Goal: Task Accomplishment & Management: Use online tool/utility

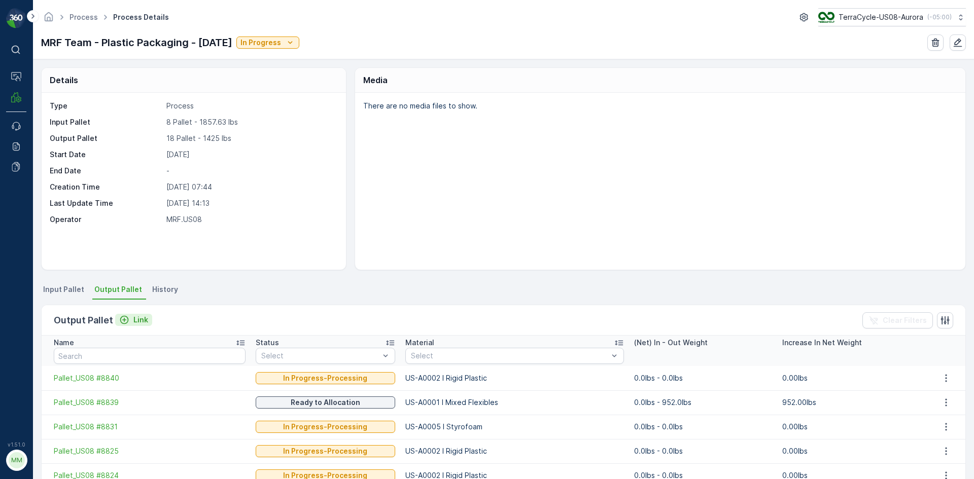
click at [123, 316] on icon "Link" at bounding box center [124, 320] width 9 height 9
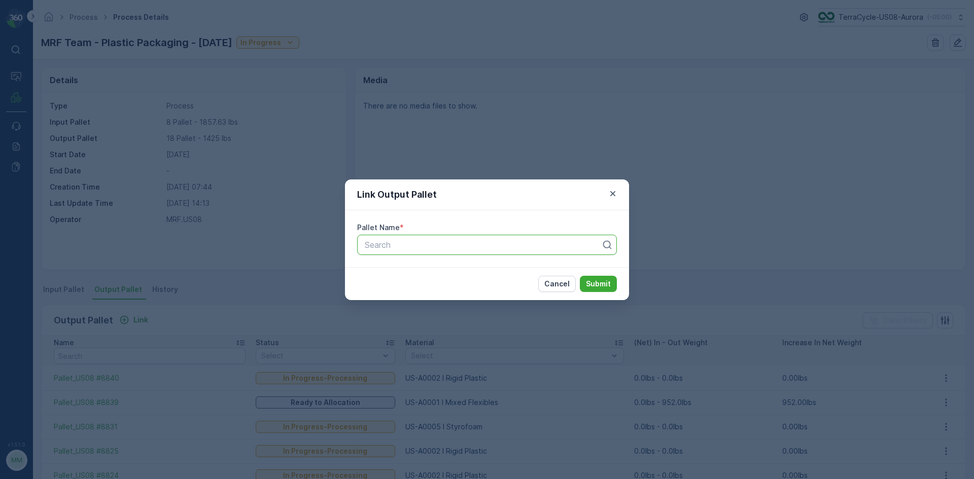
click at [419, 249] on div at bounding box center [483, 244] width 238 height 9
paste input "Pallet_US08 #8852"
type input "Pallet_US08 #8852"
click at [423, 274] on span "Pallet_US08 #8852" at bounding box center [399, 269] width 73 height 9
click at [583, 285] on button "Submit" at bounding box center [598, 284] width 37 height 16
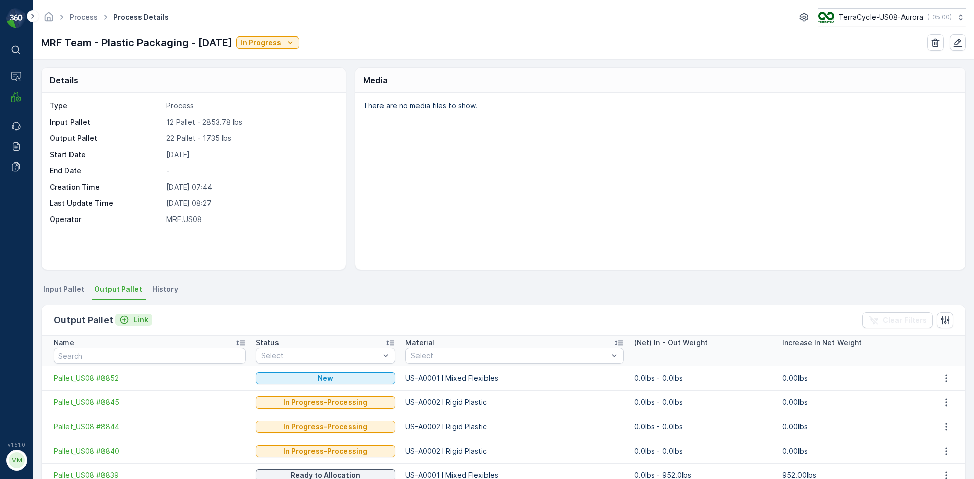
click at [133, 318] on p "Link" at bounding box center [140, 320] width 15 height 10
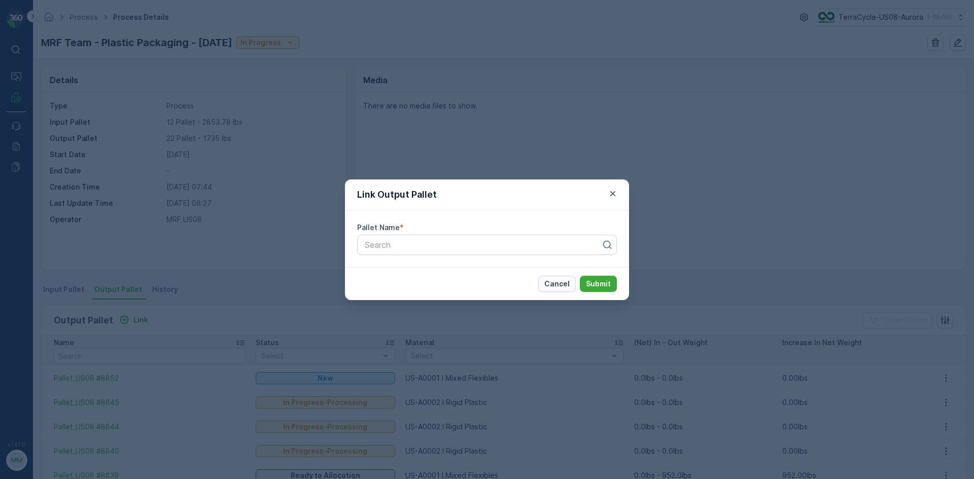
click at [556, 278] on button "Cancel" at bounding box center [557, 284] width 38 height 16
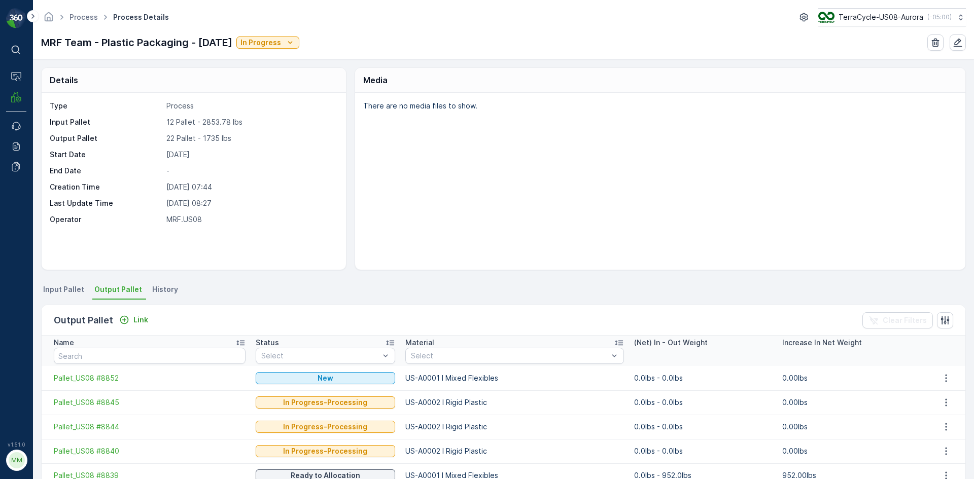
click at [65, 291] on span "Input Pallet" at bounding box center [63, 290] width 41 height 10
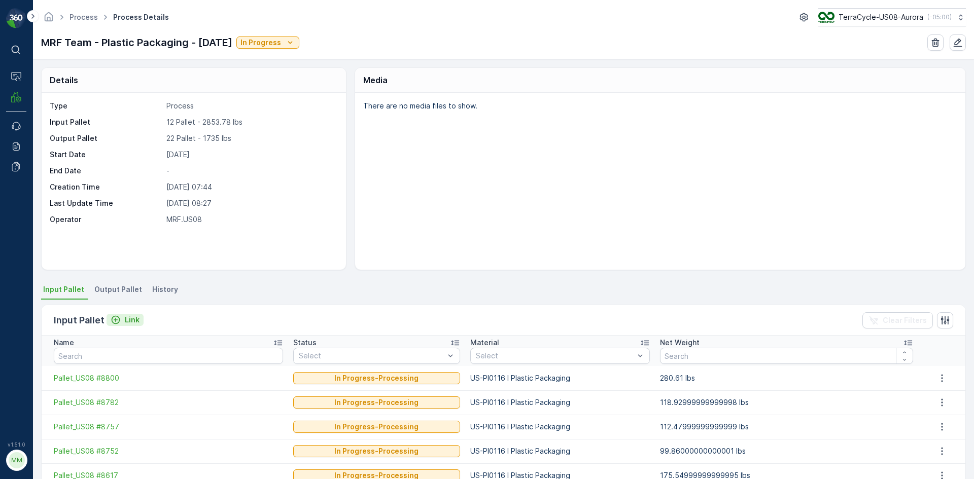
click at [126, 322] on p "Link" at bounding box center [132, 320] width 15 height 10
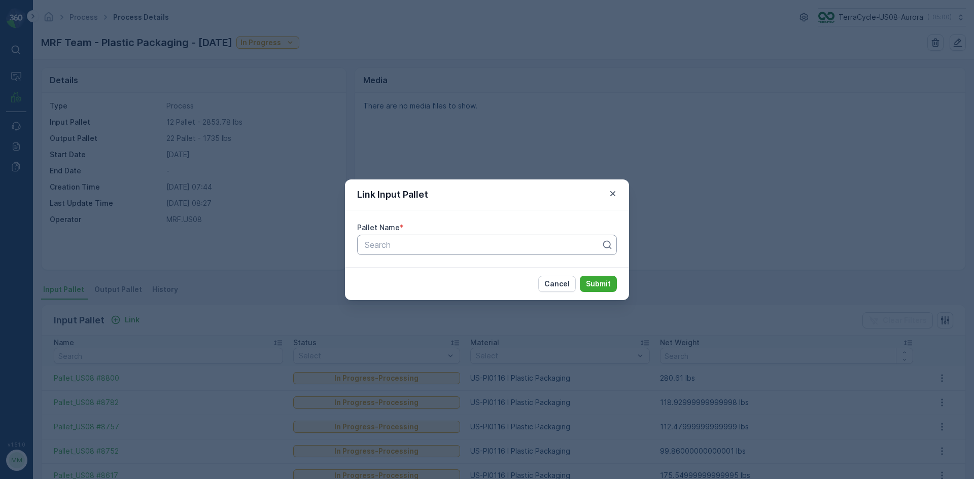
click at [380, 241] on div at bounding box center [483, 244] width 238 height 9
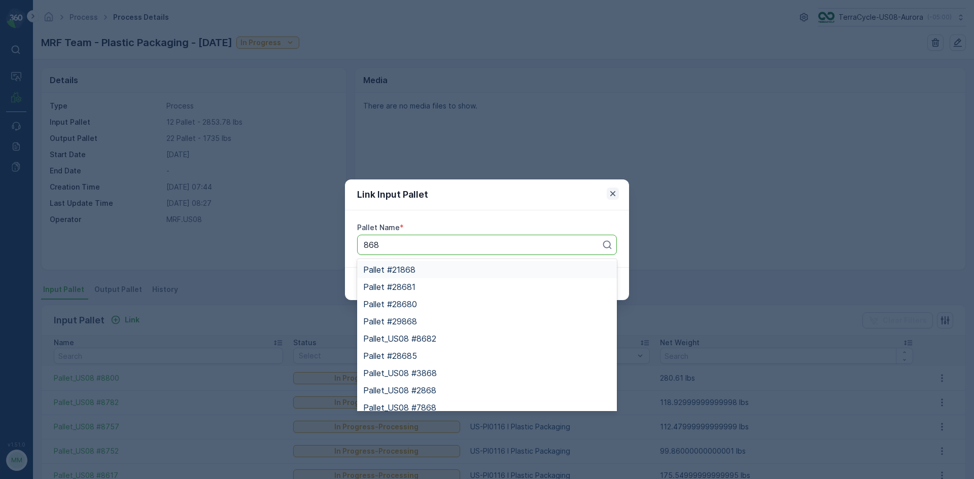
type input "868"
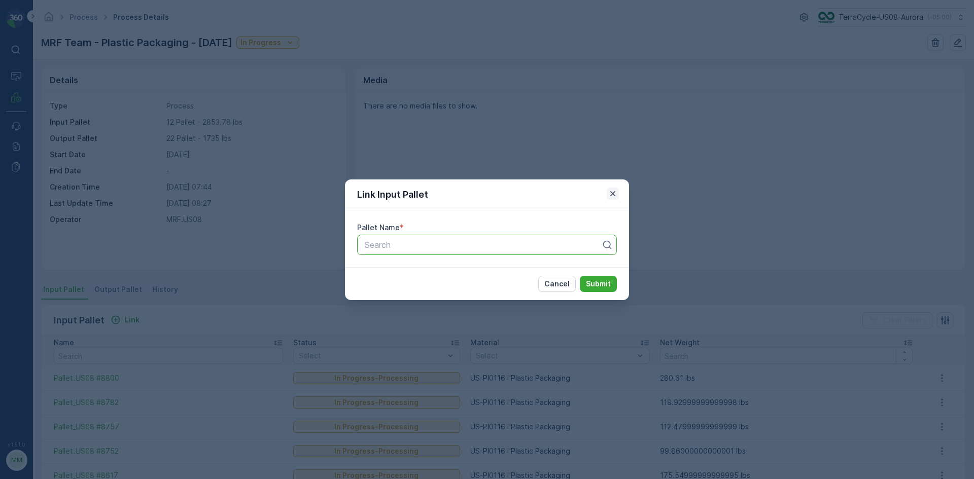
click at [609, 193] on icon "button" at bounding box center [613, 194] width 10 height 10
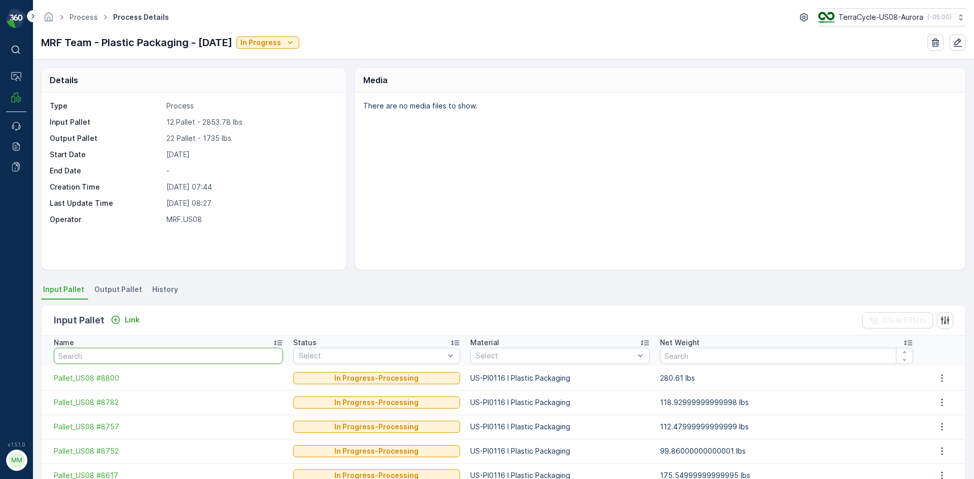
click at [116, 360] on input "text" at bounding box center [168, 356] width 229 height 16
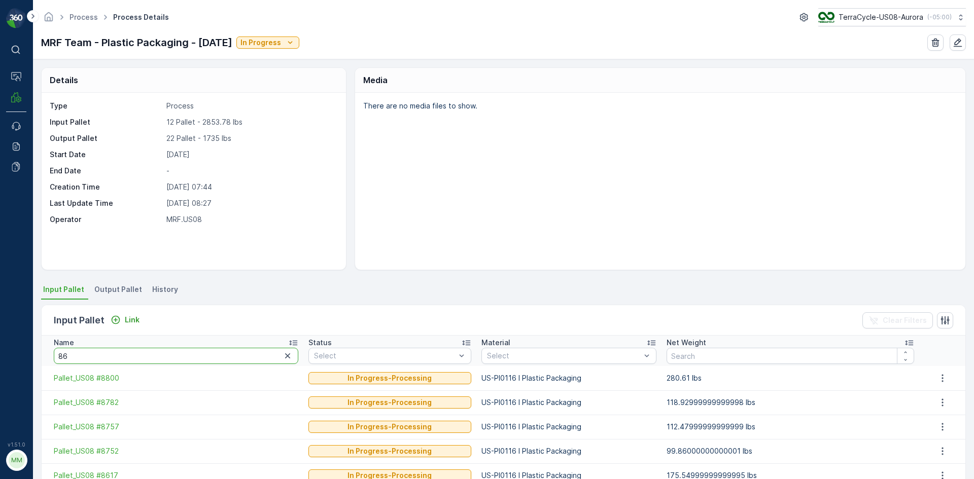
type input "868"
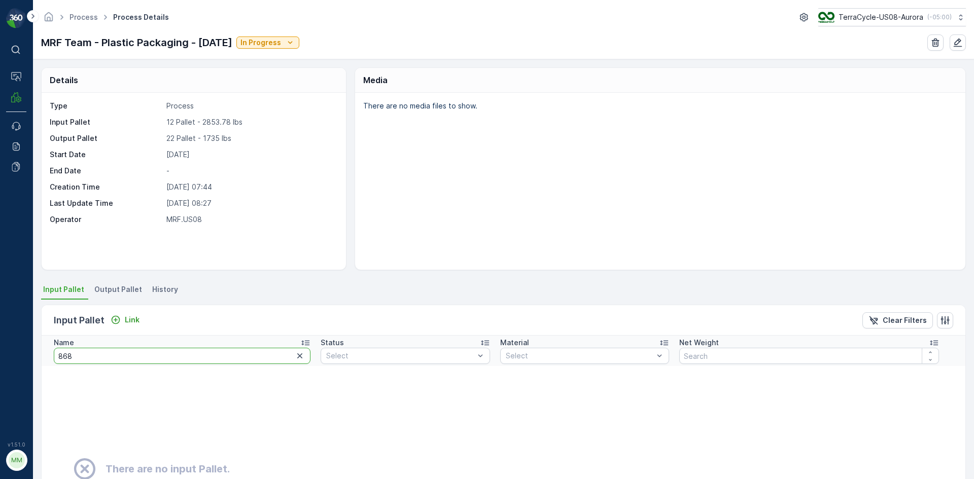
click at [91, 357] on input "868" at bounding box center [182, 356] width 257 height 16
click at [128, 320] on p "Link" at bounding box center [132, 320] width 15 height 10
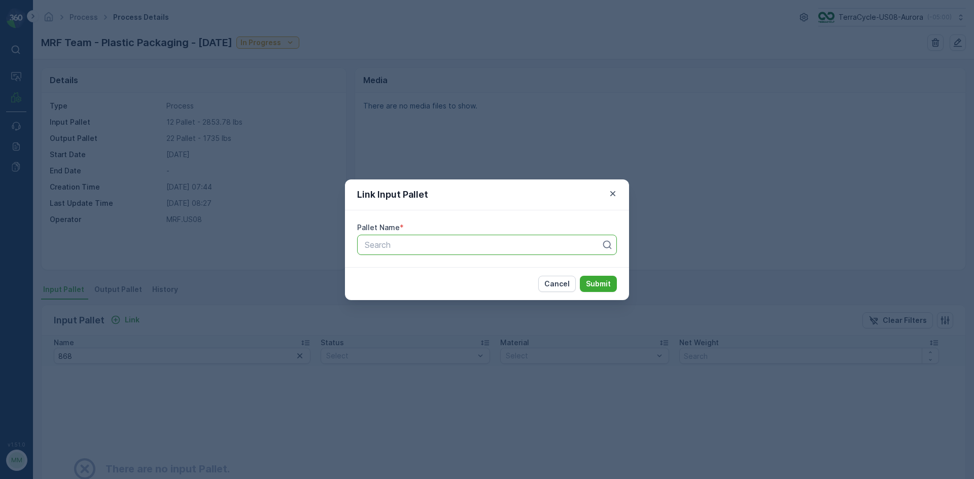
click at [408, 247] on div at bounding box center [483, 244] width 238 height 9
type input "8681"
click at [443, 286] on div "Pallet_US08 #8681" at bounding box center [487, 287] width 248 height 9
click at [600, 279] on p "Submit" at bounding box center [598, 284] width 25 height 10
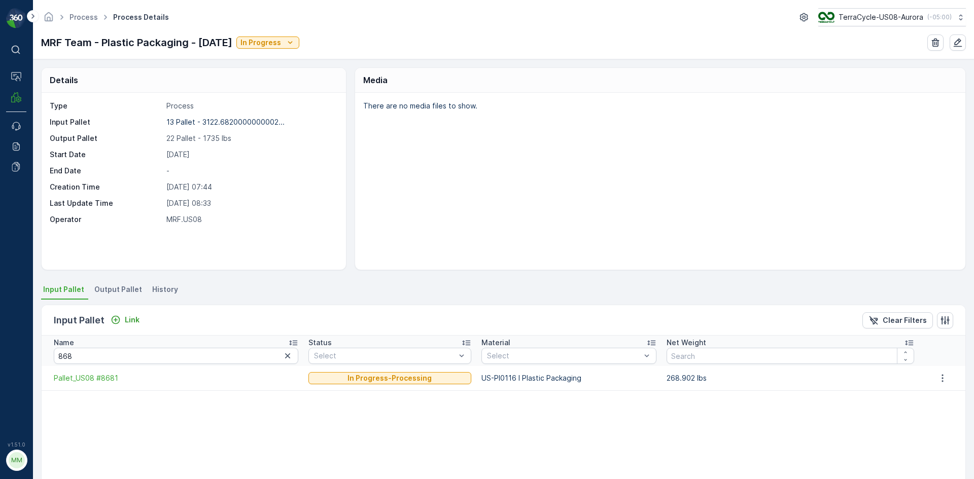
click at [106, 289] on span "Output Pallet" at bounding box center [118, 290] width 48 height 10
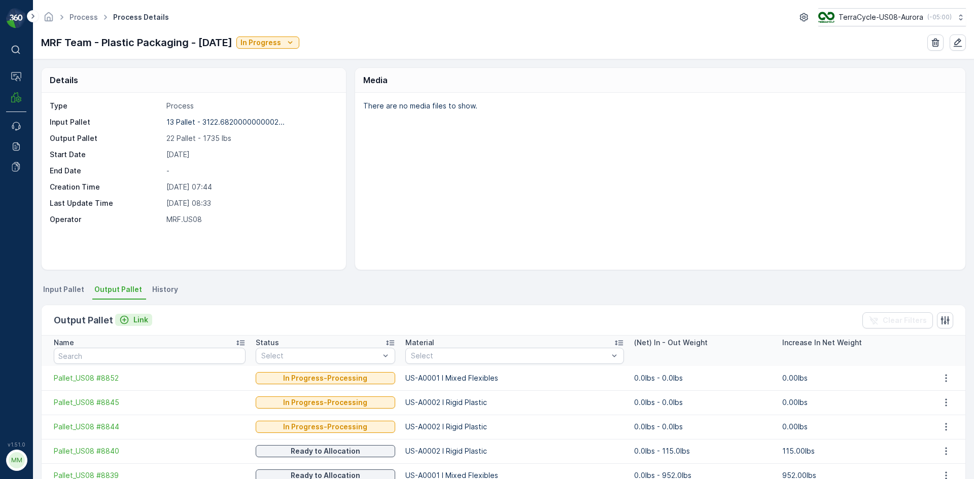
click at [147, 320] on button "Link" at bounding box center [133, 320] width 37 height 12
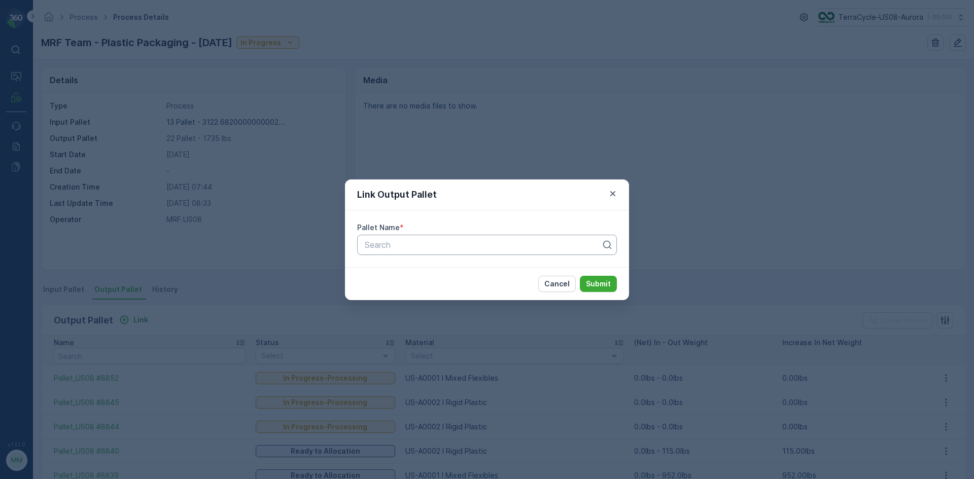
click at [383, 246] on div at bounding box center [483, 244] width 238 height 9
type input "8853"
click at [388, 274] on span "Pallet_US08 #8853" at bounding box center [400, 269] width 74 height 9
click at [597, 284] on p "Submit" at bounding box center [598, 284] width 25 height 10
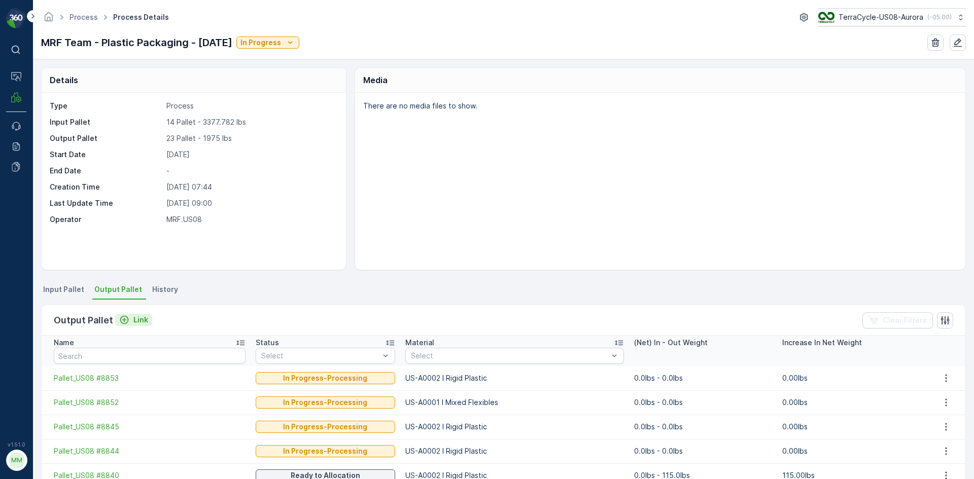
click at [135, 321] on p "Link" at bounding box center [140, 320] width 15 height 10
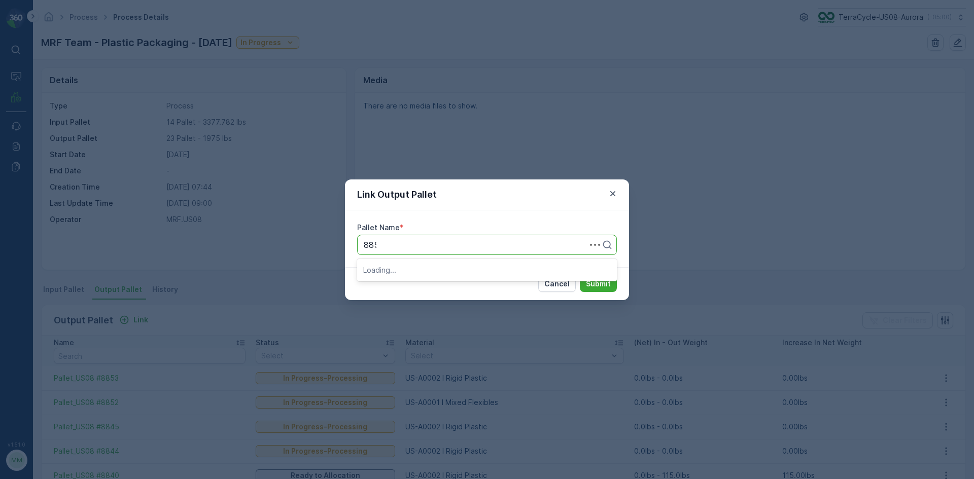
type input "8854"
click at [386, 267] on span "Pallet_US08 #8854" at bounding box center [400, 269] width 74 height 9
click at [603, 282] on p "Submit" at bounding box center [598, 284] width 25 height 10
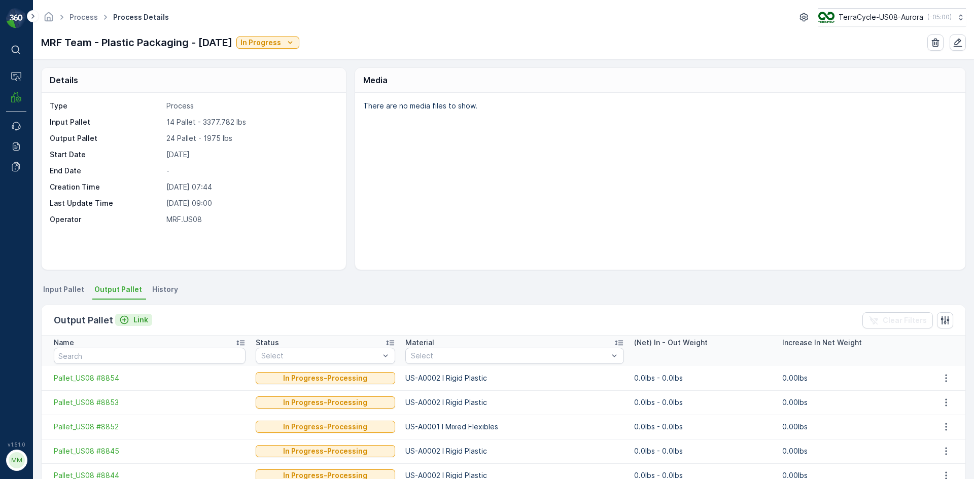
click at [145, 317] on p "Link" at bounding box center [140, 320] width 15 height 10
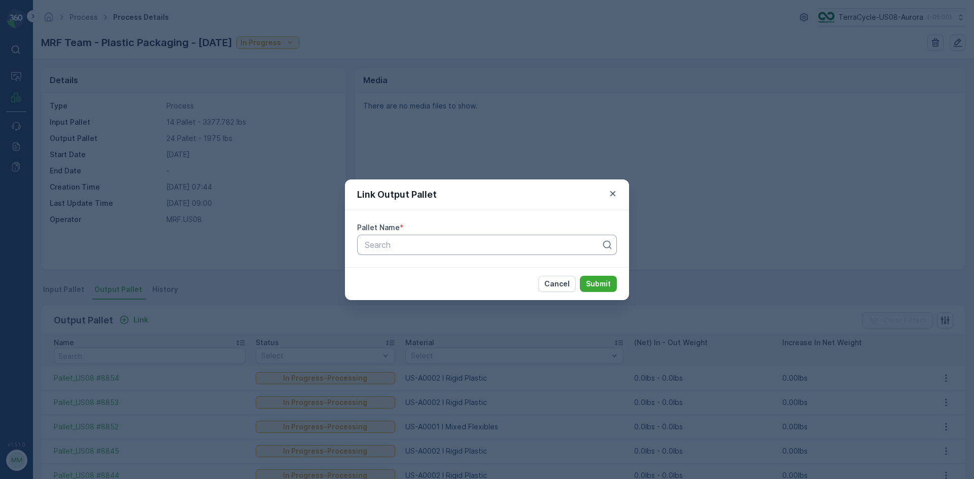
click at [404, 241] on div at bounding box center [483, 244] width 238 height 9
type input "8855"
click at [435, 267] on span "Pallet_US08 #8855" at bounding box center [400, 269] width 74 height 9
click at [606, 284] on p "Submit" at bounding box center [598, 284] width 25 height 10
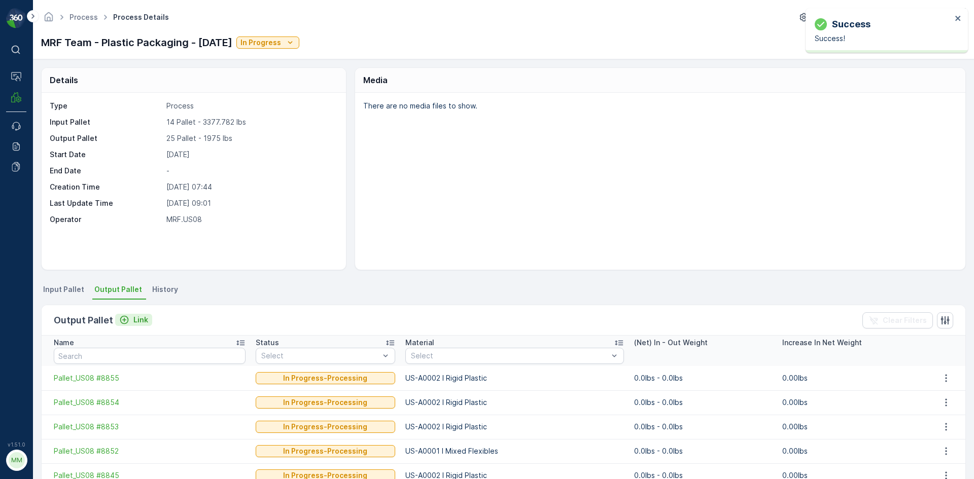
click at [131, 317] on div "Link" at bounding box center [133, 320] width 29 height 10
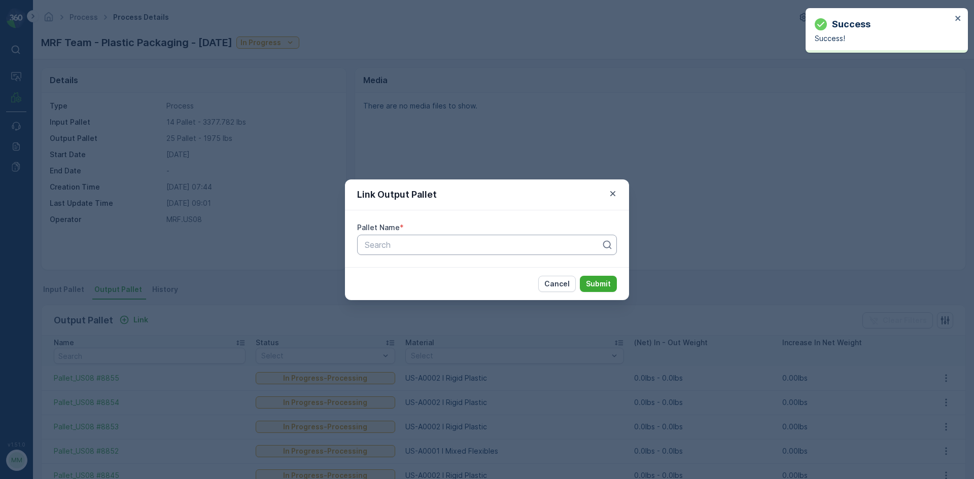
click at [460, 245] on div at bounding box center [483, 244] width 238 height 9
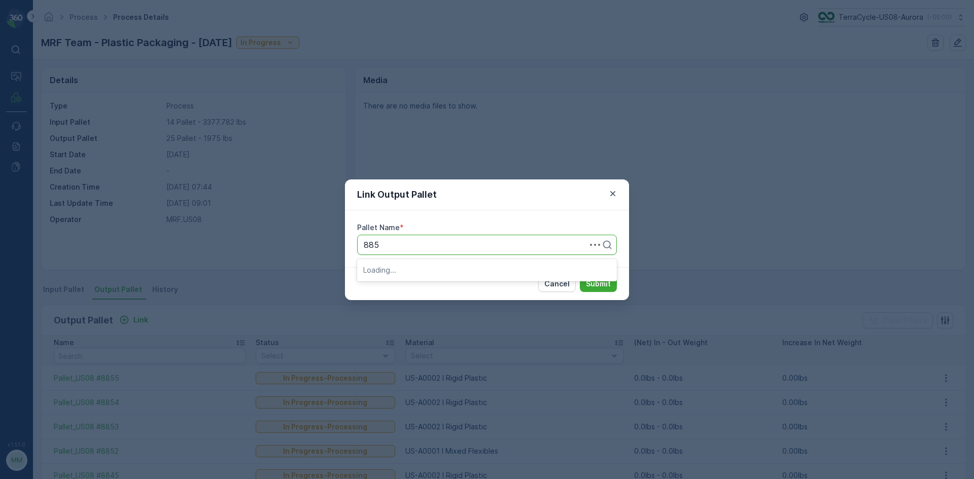
type input "8856"
click at [389, 272] on span "Pallet_US08 #8856" at bounding box center [400, 269] width 74 height 9
click at [593, 283] on p "Submit" at bounding box center [598, 284] width 25 height 10
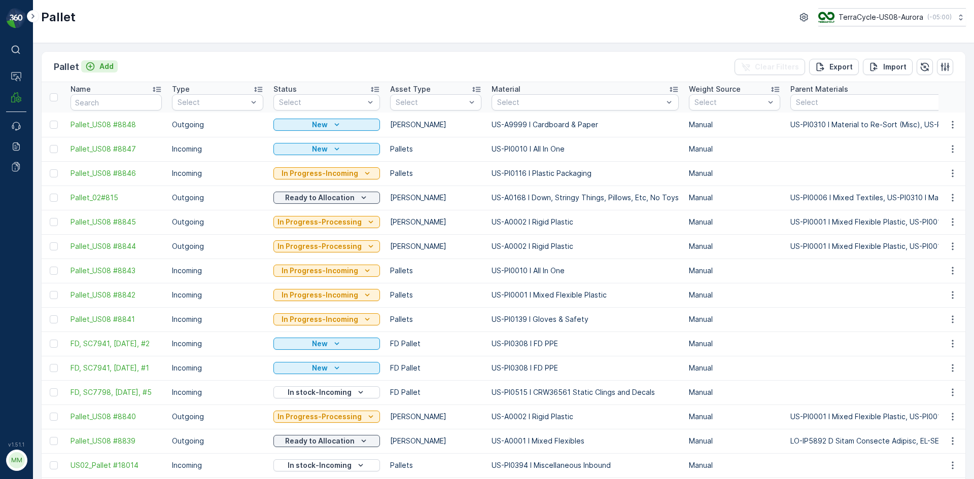
click at [105, 63] on p "Add" at bounding box center [106, 66] width 14 height 10
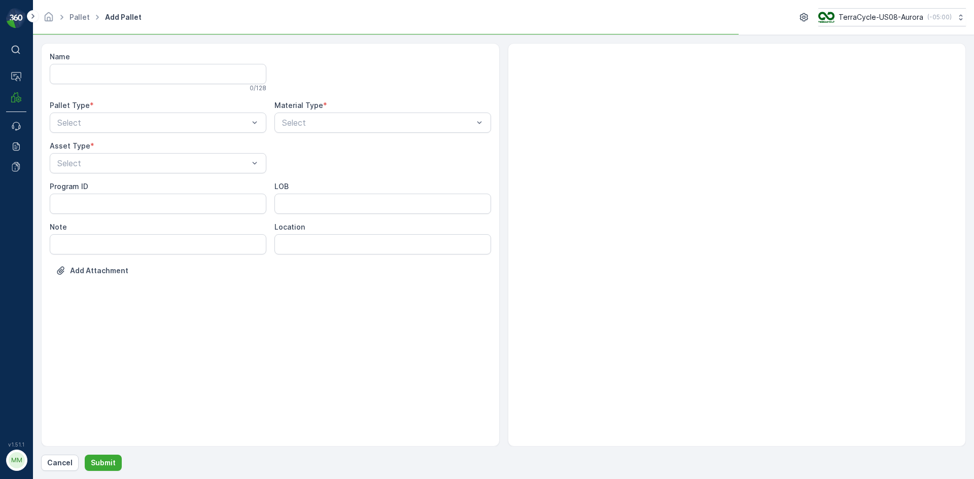
drag, startPoint x: 105, startPoint y: 63, endPoint x: 89, endPoint y: 60, distance: 16.4
click at [87, 49] on div "Name 0 / 128 Pallet Type * Select Material Type * Select Asset Type * Select Pr…" at bounding box center [270, 245] width 459 height 404
click at [89, 163] on span "Outgoing" at bounding box center [73, 164] width 34 height 9
click at [93, 155] on div "Select" at bounding box center [158, 163] width 217 height 20
click at [79, 211] on div "[PERSON_NAME]" at bounding box center [158, 205] width 217 height 17
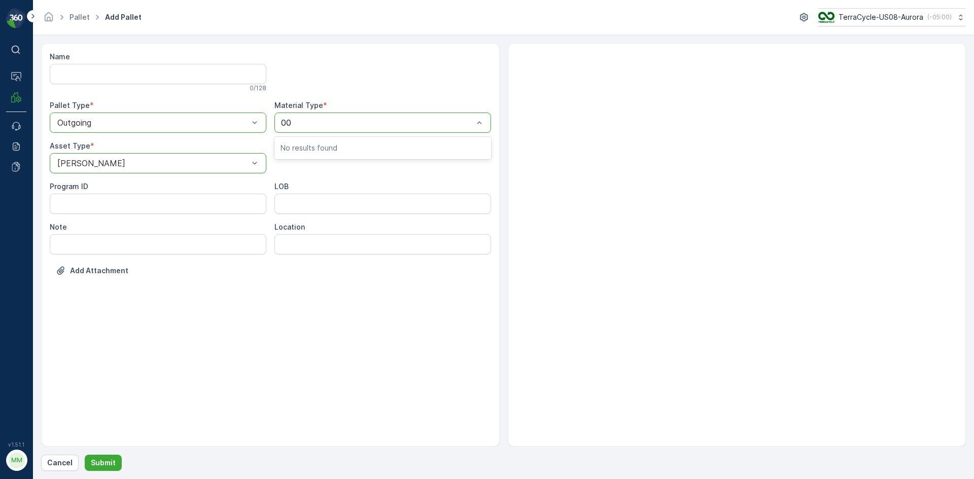
type input "0"
type input "0001"
click at [326, 144] on span "US-A0001 I Mixed Flexibles" at bounding box center [333, 147] width 105 height 9
click at [97, 462] on p "Submit" at bounding box center [103, 463] width 25 height 10
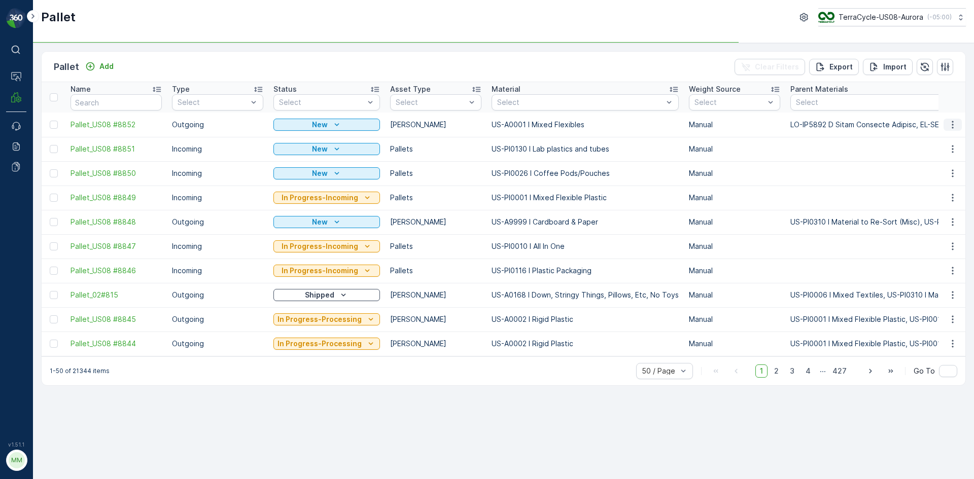
click at [954, 126] on icon "button" at bounding box center [953, 125] width 10 height 10
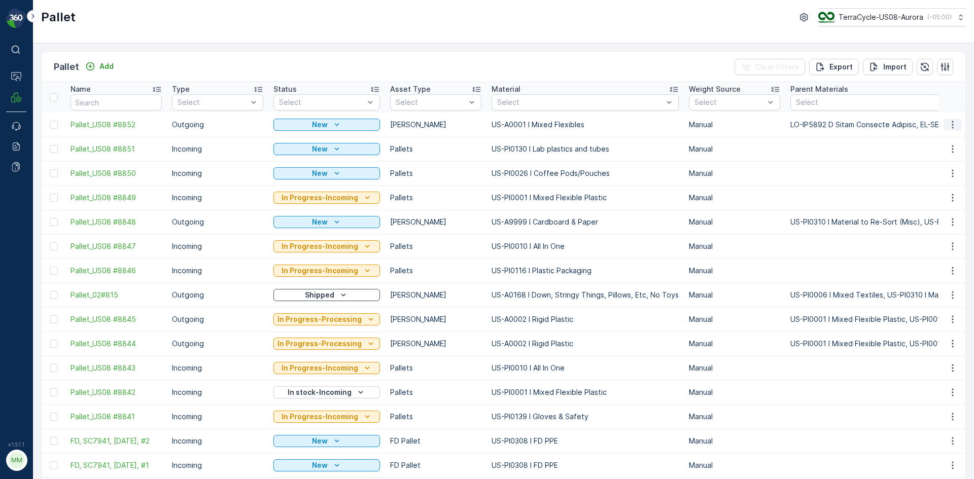
click at [952, 128] on icon "button" at bounding box center [953, 125] width 2 height 8
click at [934, 193] on span "Print QR" at bounding box center [925, 197] width 28 height 10
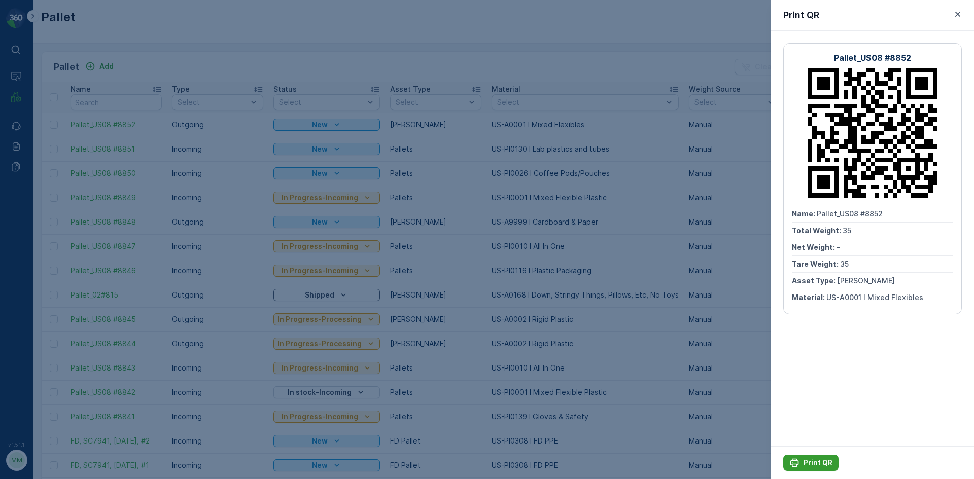
click at [819, 460] on p "Print QR" at bounding box center [818, 463] width 29 height 10
click at [822, 467] on p "Print QR" at bounding box center [818, 463] width 29 height 10
drag, startPoint x: 396, startPoint y: 52, endPoint x: 233, endPoint y: 86, distance: 166.3
click at [396, 52] on div at bounding box center [487, 239] width 974 height 479
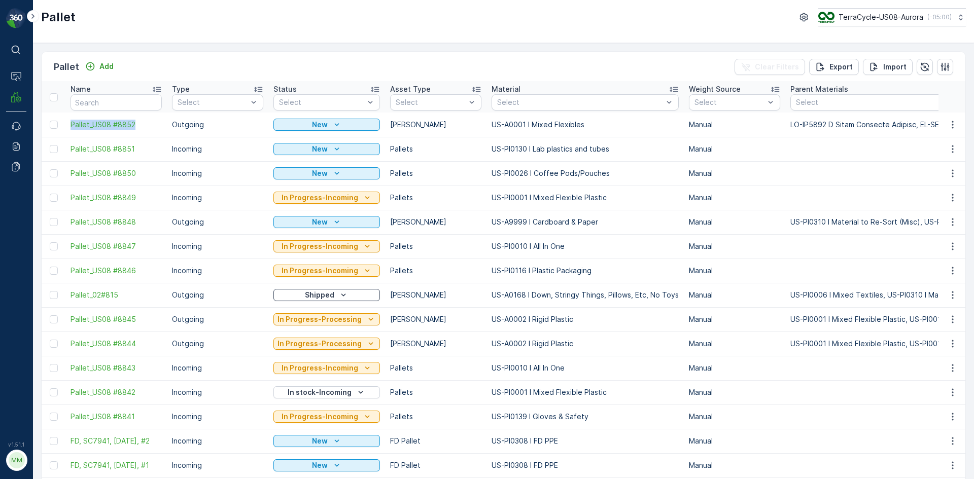
drag, startPoint x: 66, startPoint y: 124, endPoint x: 134, endPoint y: 132, distance: 68.0
click at [134, 132] on td "Pallet_US08 #8852" at bounding box center [115, 125] width 101 height 24
copy span "Pallet_US08 #8852"
click at [93, 100] on input "text" at bounding box center [116, 102] width 91 height 16
type input "8779"
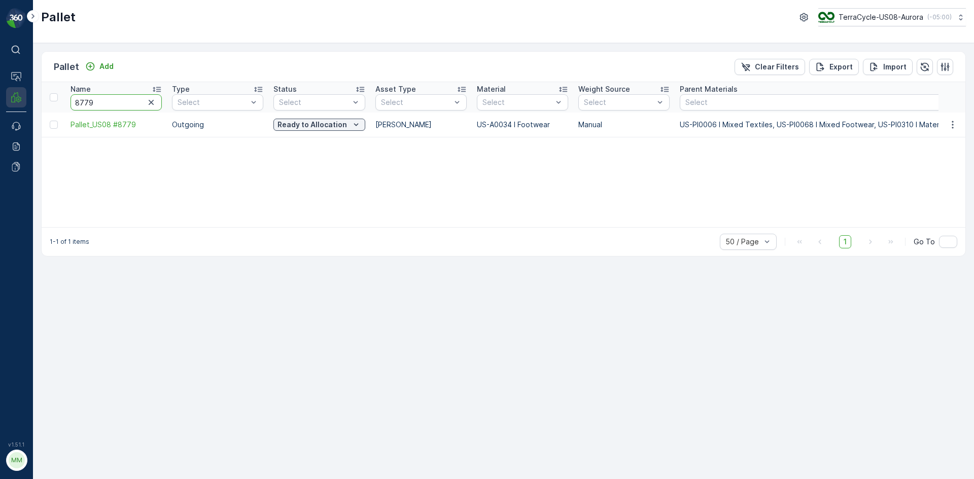
drag, startPoint x: 107, startPoint y: 103, endPoint x: 25, endPoint y: 100, distance: 81.2
click at [25, 100] on div "⌘B Operations MRF Events Reports Documents v 1.51.1 MM MRF.US08 Pallet TerraCyc…" at bounding box center [487, 239] width 974 height 479
type input "8810"
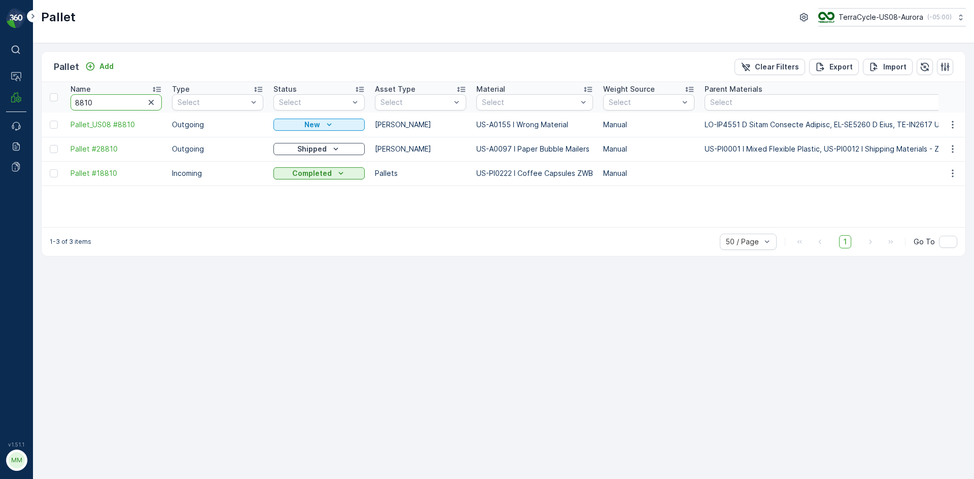
drag, startPoint x: 98, startPoint y: 100, endPoint x: 46, endPoint y: 97, distance: 52.9
type input "8746"
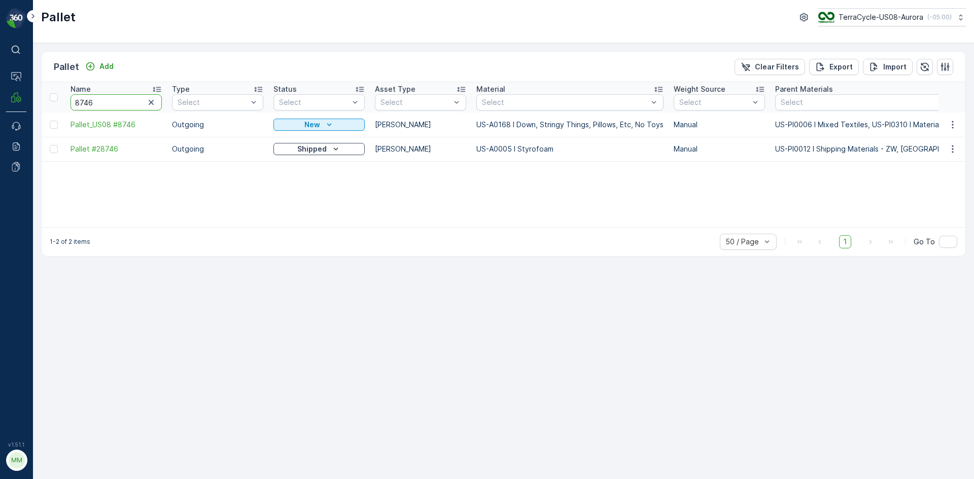
drag, startPoint x: 90, startPoint y: 102, endPoint x: 43, endPoint y: 103, distance: 47.2
type input "8551"
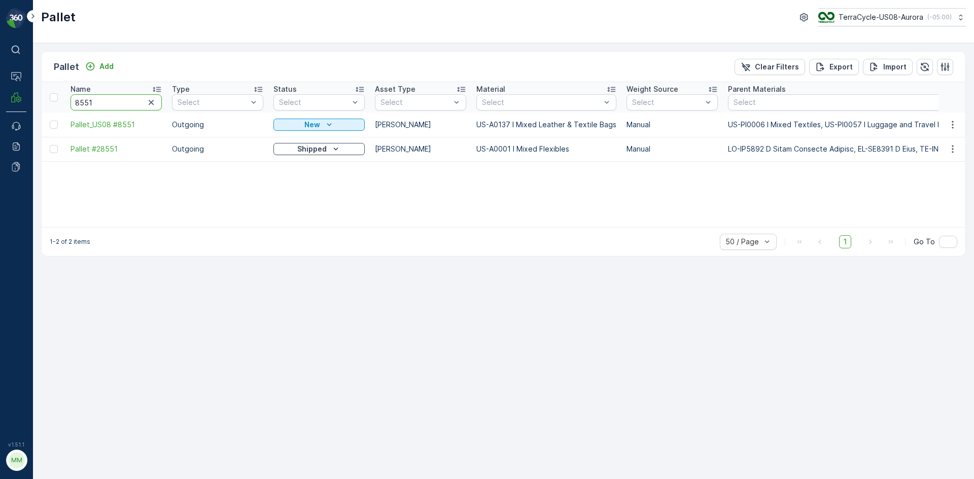
drag, startPoint x: 73, startPoint y: 101, endPoint x: 44, endPoint y: 91, distance: 31.1
type input "8553"
drag, startPoint x: 95, startPoint y: 99, endPoint x: 84, endPoint y: 100, distance: 11.2
click at [84, 100] on input "8553" at bounding box center [116, 102] width 91 height 16
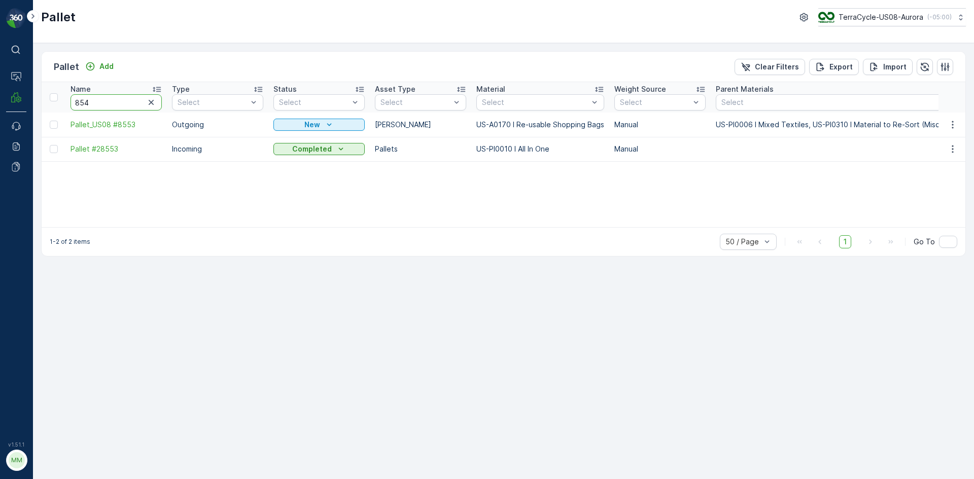
type input "8549"
drag, startPoint x: 98, startPoint y: 100, endPoint x: 83, endPoint y: 99, distance: 15.3
click at [83, 99] on input "8549" at bounding box center [116, 102] width 91 height 16
type input "8550"
drag, startPoint x: 104, startPoint y: 106, endPoint x: 57, endPoint y: 94, distance: 48.1
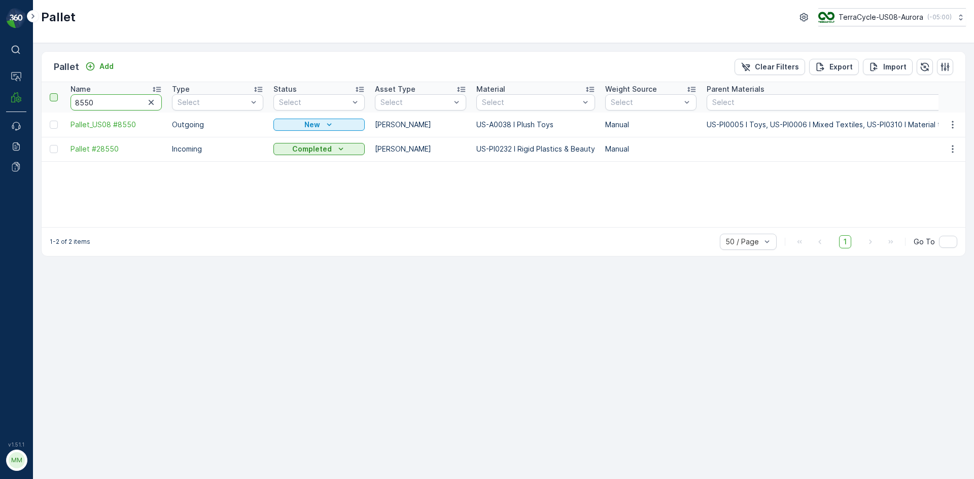
type input "8397"
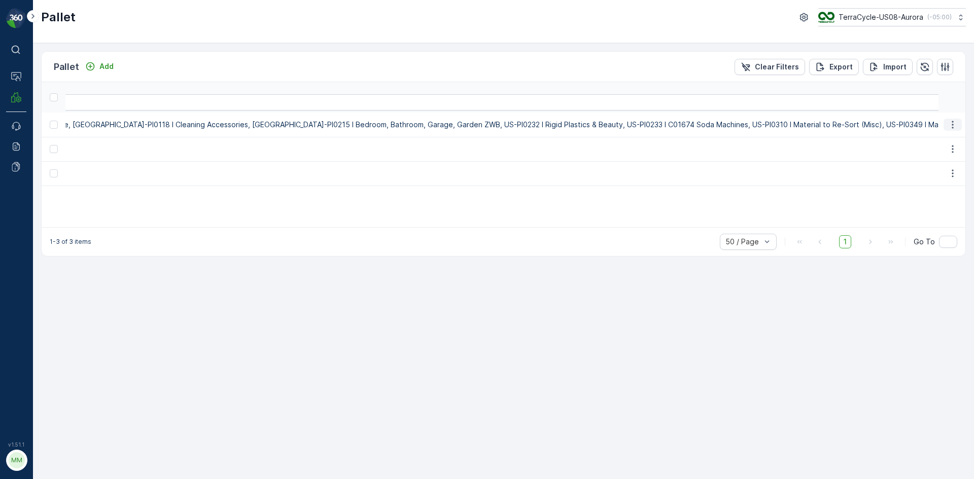
scroll to position [0, 2393]
drag, startPoint x: 680, startPoint y: 123, endPoint x: 879, endPoint y: 124, distance: 198.4
click at [948, 71] on icon "button" at bounding box center [945, 67] width 10 height 10
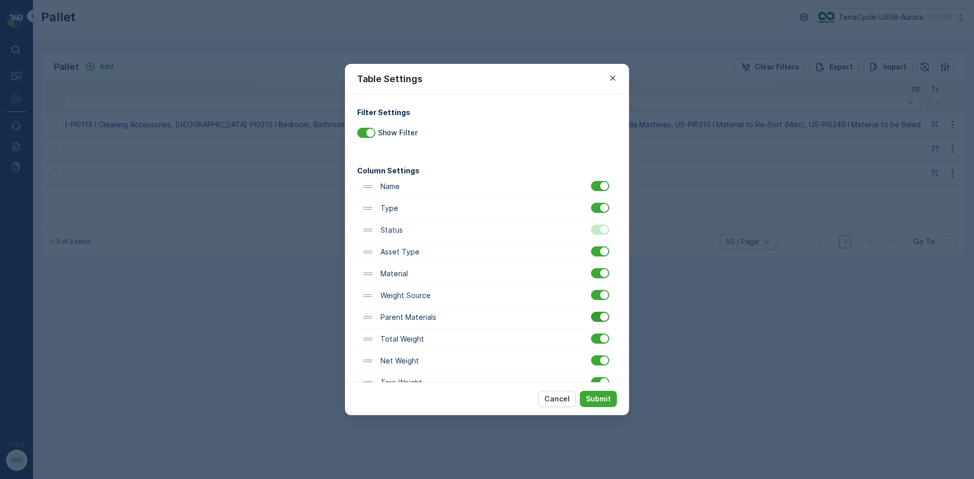
click at [602, 318] on div at bounding box center [604, 317] width 8 height 8
click at [591, 312] on input "checkbox" at bounding box center [591, 312] width 0 height 0
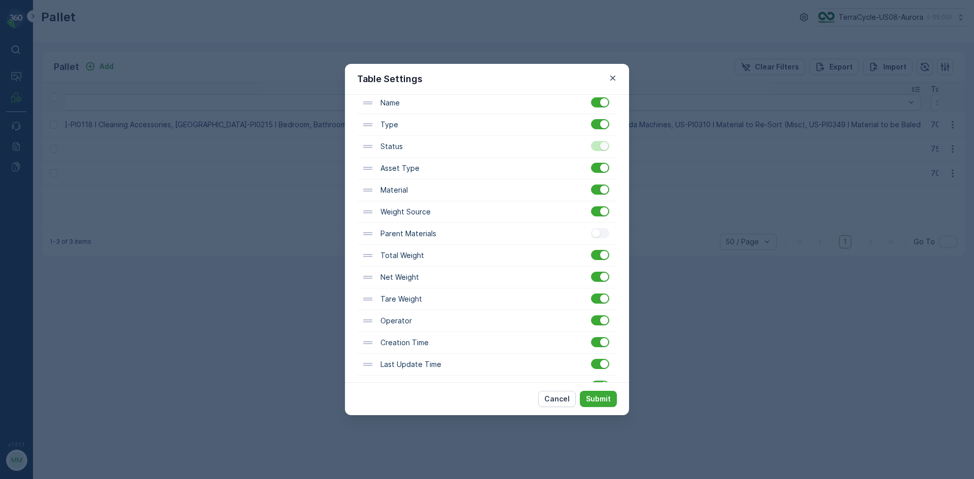
scroll to position [101, 0]
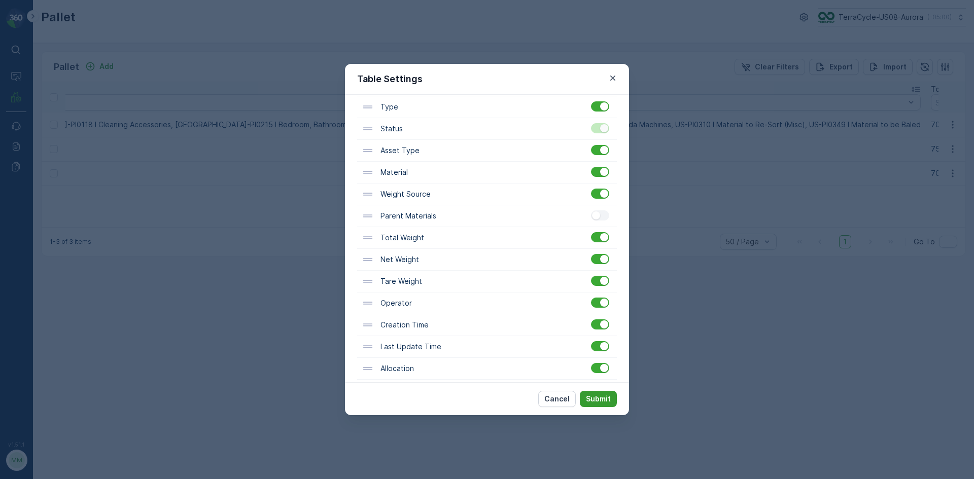
click at [605, 396] on p "Submit" at bounding box center [598, 399] width 25 height 10
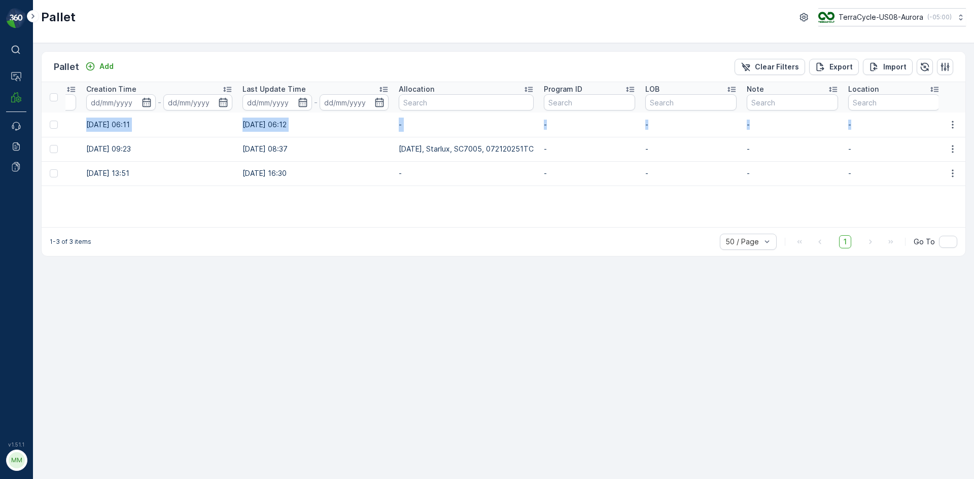
scroll to position [0, 1026]
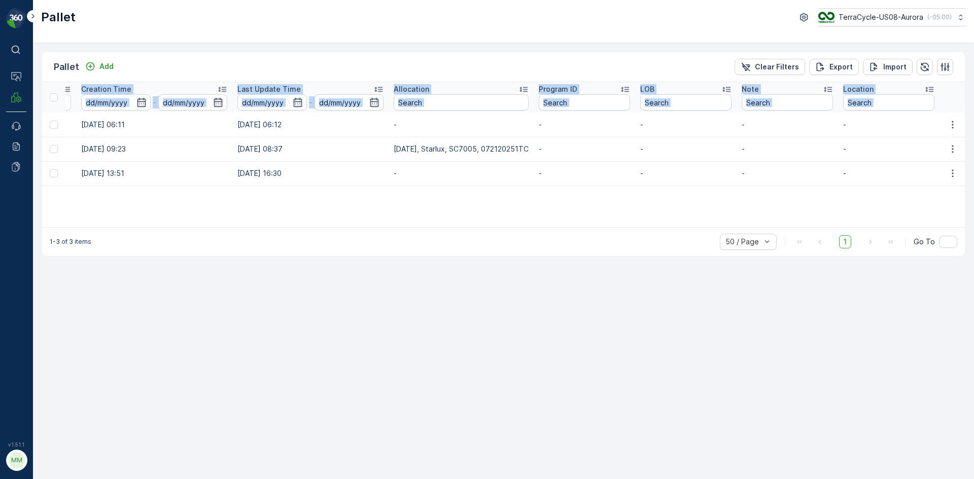
drag, startPoint x: 479, startPoint y: 124, endPoint x: 936, endPoint y: 116, distance: 456.7
click at [973, 108] on div "Pallet Add Clear Filters Export Import Name 8397 Type Select Status Select Asse…" at bounding box center [503, 261] width 941 height 436
click at [954, 127] on icon "button" at bounding box center [953, 125] width 10 height 10
click at [937, 140] on span "See More Details" at bounding box center [940, 140] width 59 height 10
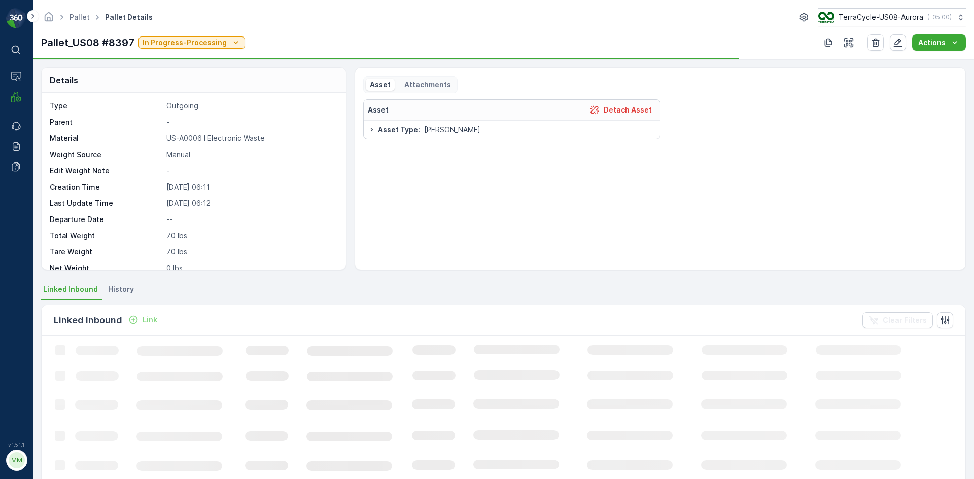
click at [125, 291] on span "History" at bounding box center [121, 290] width 26 height 10
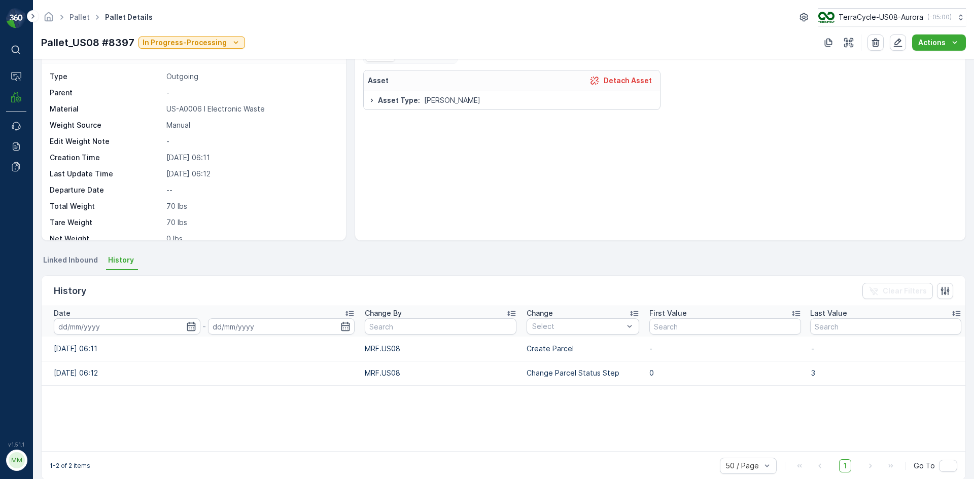
scroll to position [44, 0]
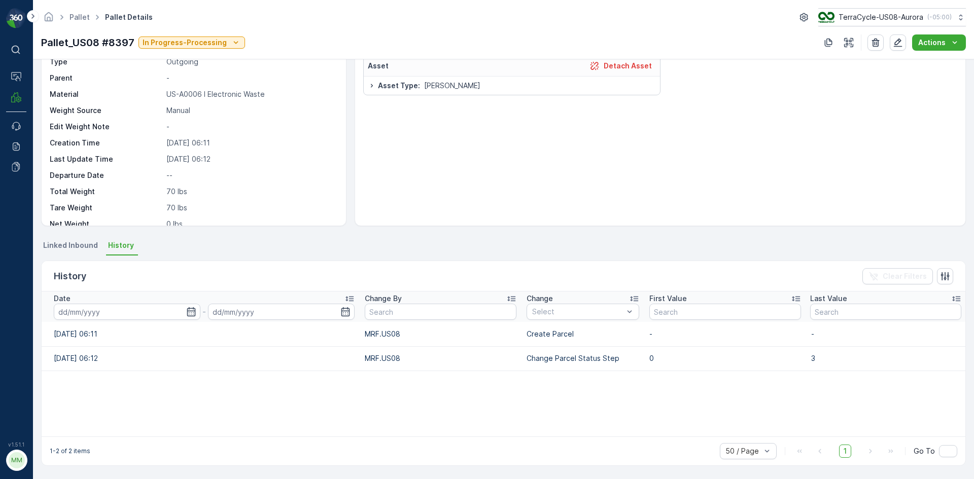
drag, startPoint x: 282, startPoint y: 363, endPoint x: 974, endPoint y: 378, distance: 691.7
click at [974, 378] on div "Details Type Outgoing Parent - Material US-A0006 I Electronic Waste Weight Sour…" at bounding box center [503, 269] width 941 height 420
click at [81, 248] on span "Linked Inbound" at bounding box center [70, 245] width 55 height 10
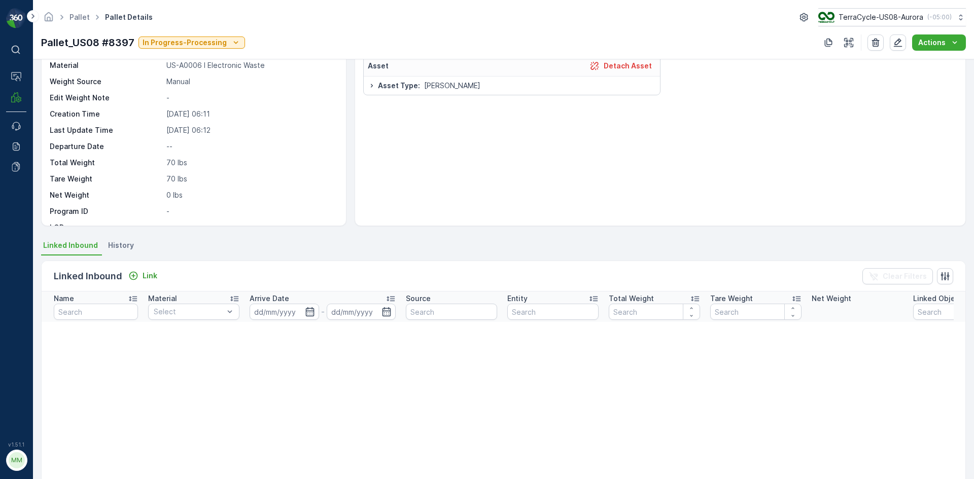
scroll to position [77, 0]
click at [78, 16] on link "Pallet" at bounding box center [80, 17] width 20 height 9
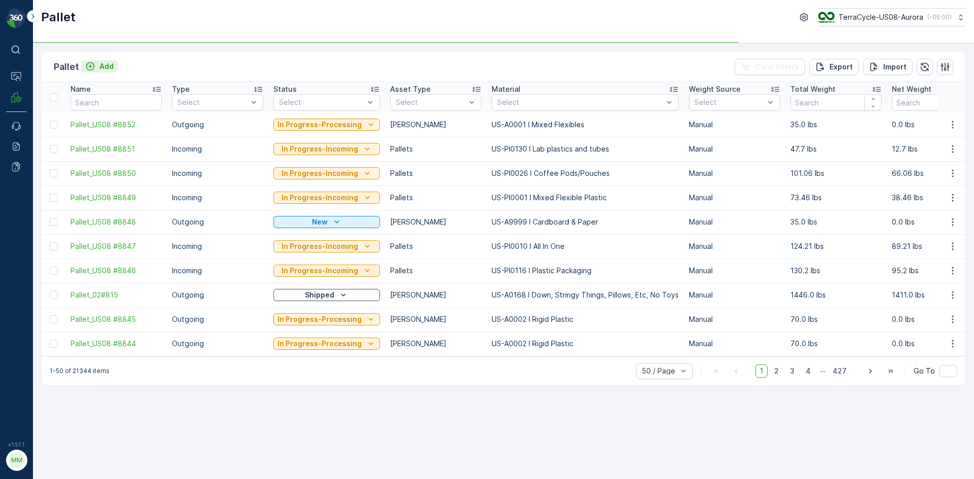
click at [107, 66] on p "Add" at bounding box center [106, 66] width 14 height 10
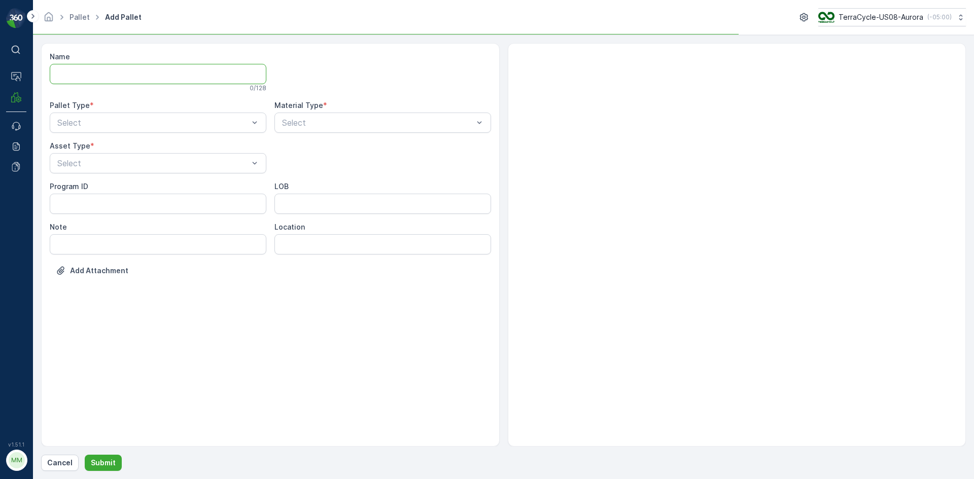
click at [107, 66] on input "Name" at bounding box center [158, 74] width 217 height 20
click at [75, 162] on span "Outgoing" at bounding box center [73, 164] width 34 height 9
type input "002"
click at [85, 455] on button "Submit" at bounding box center [103, 463] width 37 height 16
click at [299, 125] on div at bounding box center [377, 122] width 193 height 9
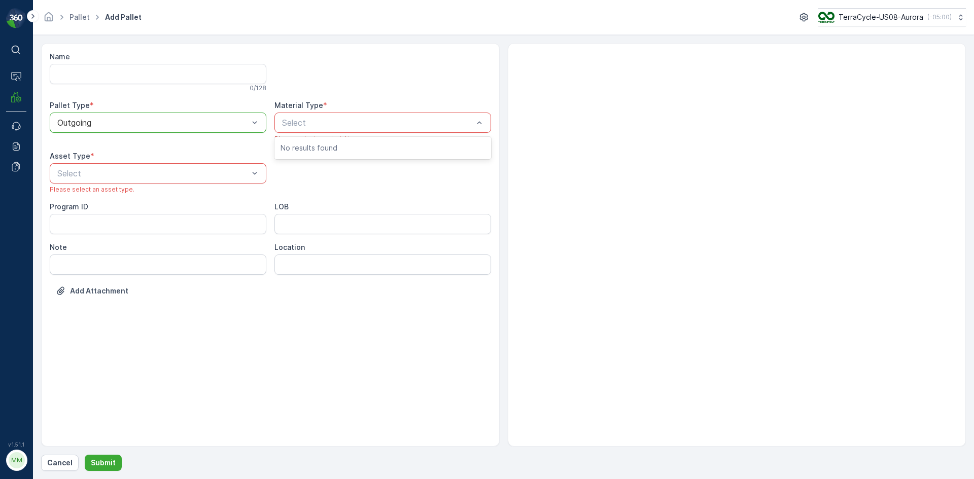
click at [300, 125] on div at bounding box center [377, 122] width 193 height 9
type input "0002"
click at [75, 202] on span "Gaylord" at bounding box center [90, 198] width 68 height 9
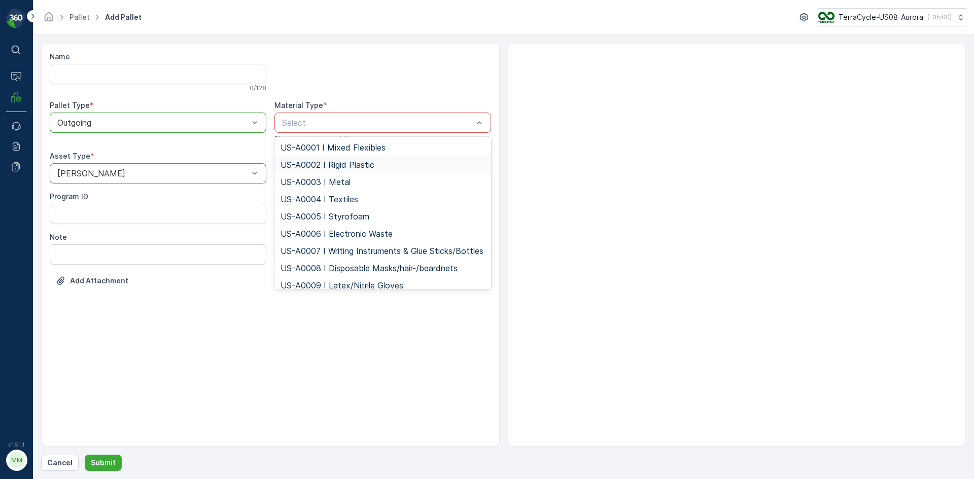
click at [362, 167] on span "US-A0002 I Rigid Plastic" at bounding box center [328, 164] width 94 height 9
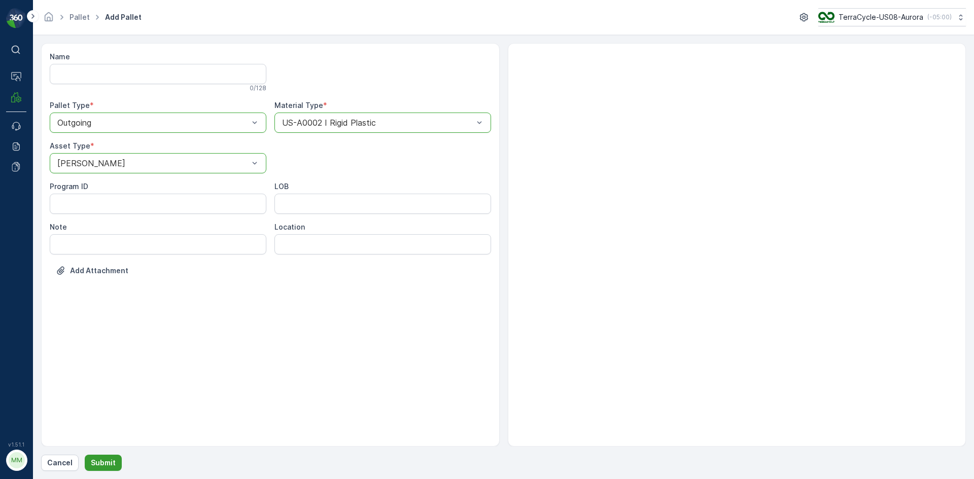
click at [106, 462] on p "Submit" at bounding box center [103, 463] width 25 height 10
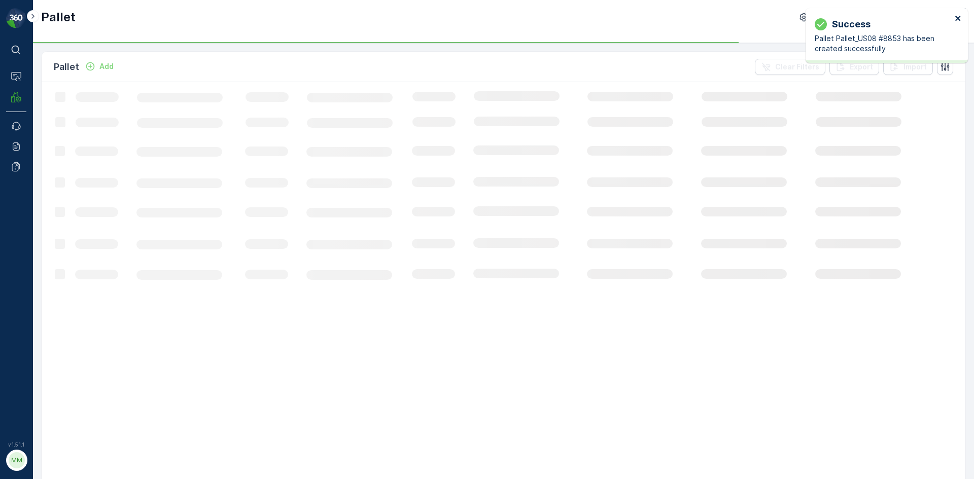
click at [956, 18] on icon "close" at bounding box center [958, 18] width 7 height 8
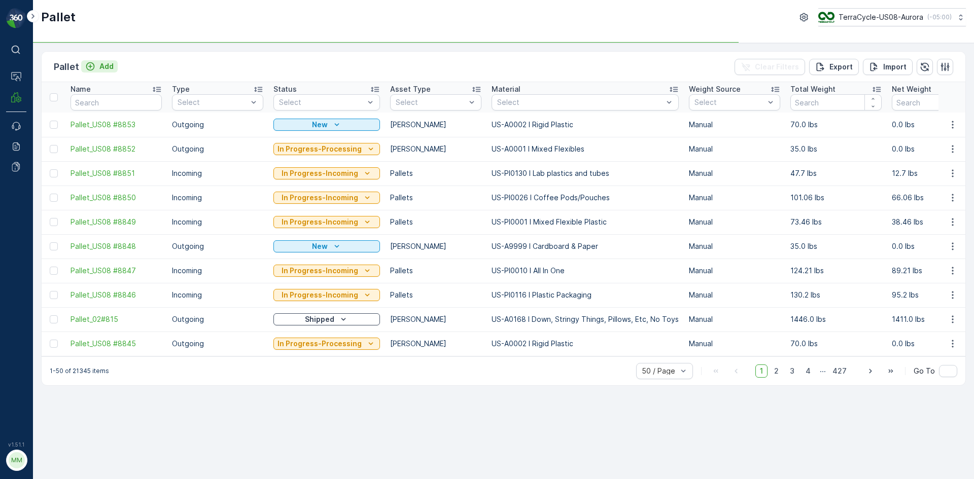
click at [105, 67] on p "Add" at bounding box center [106, 66] width 14 height 10
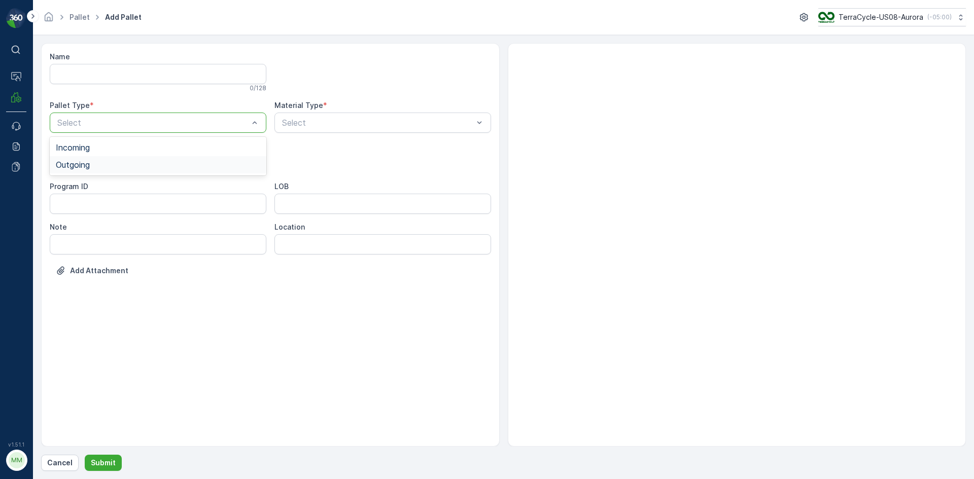
click at [82, 165] on span "Outgoing" at bounding box center [73, 164] width 34 height 9
click at [77, 193] on span "Gaylord" at bounding box center [90, 188] width 68 height 9
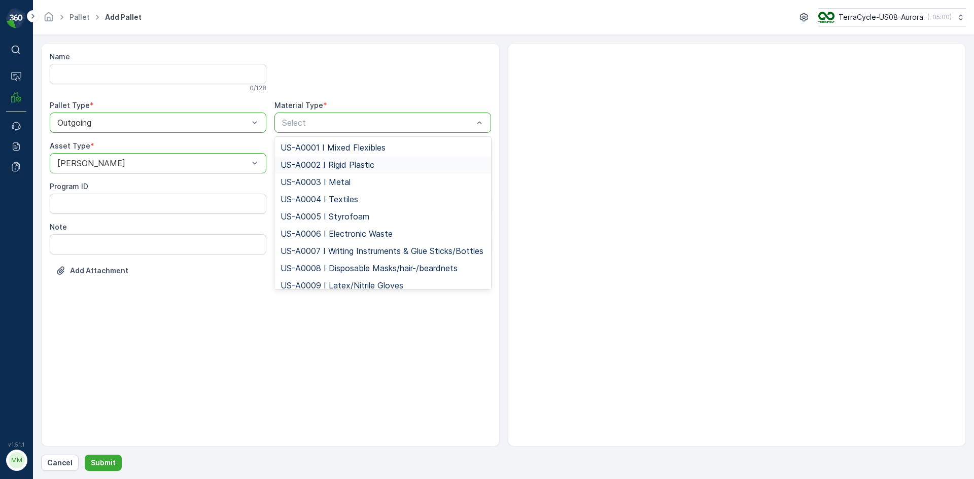
click at [313, 165] on span "US-A0002 I Rigid Plastic" at bounding box center [328, 164] width 94 height 9
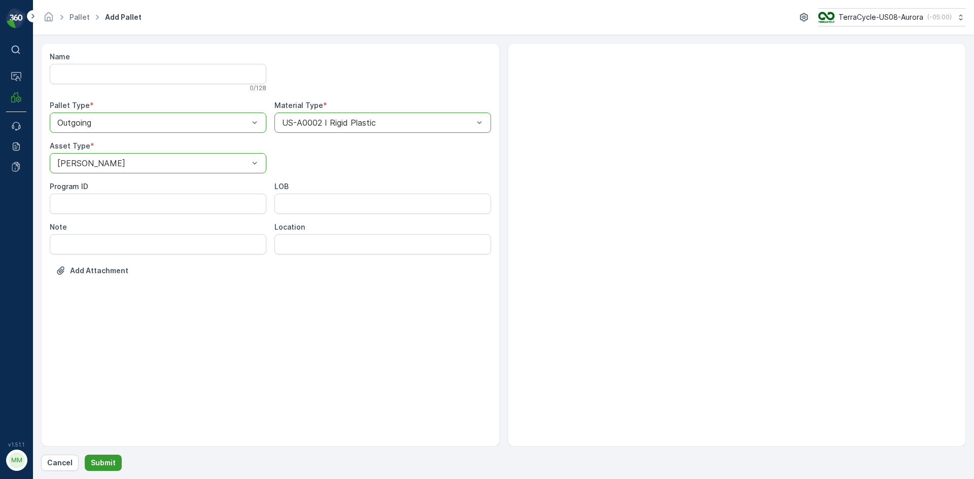
click at [103, 467] on p "Submit" at bounding box center [103, 463] width 25 height 10
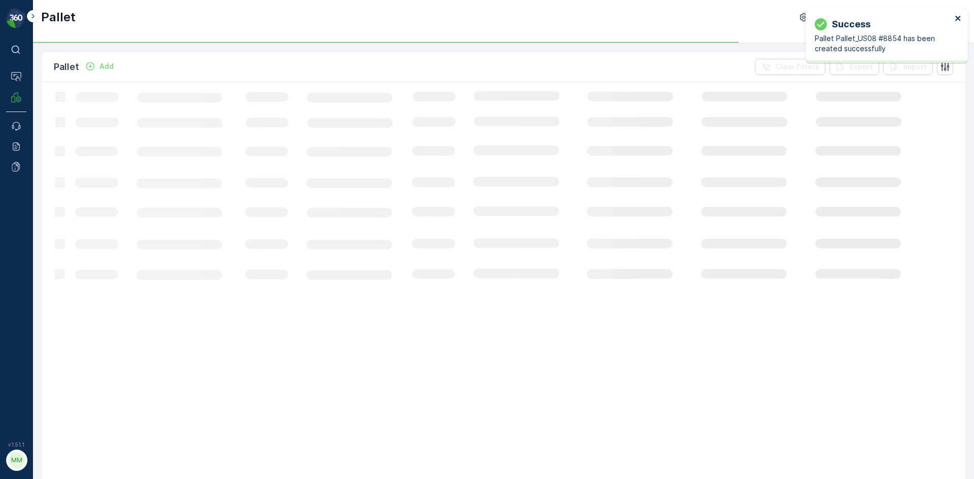
click at [958, 18] on icon "close" at bounding box center [957, 18] width 5 height 5
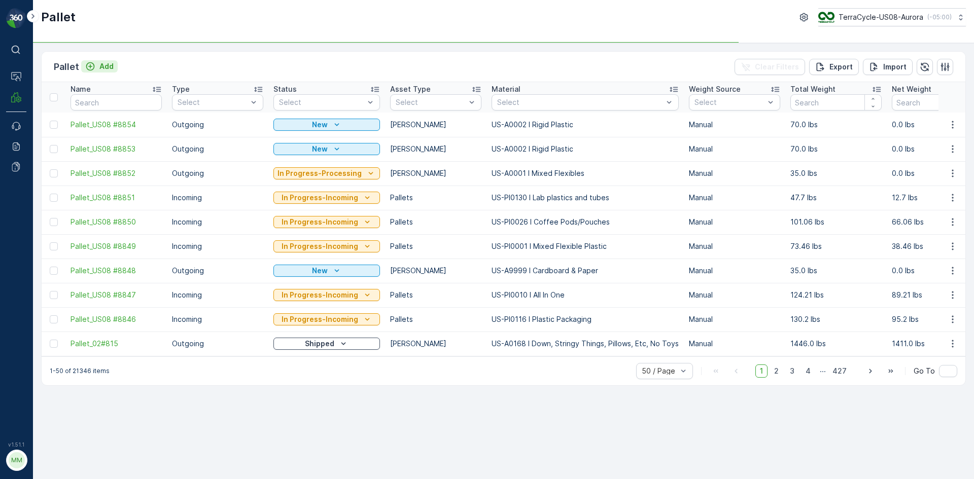
click at [110, 67] on p "Add" at bounding box center [106, 66] width 14 height 10
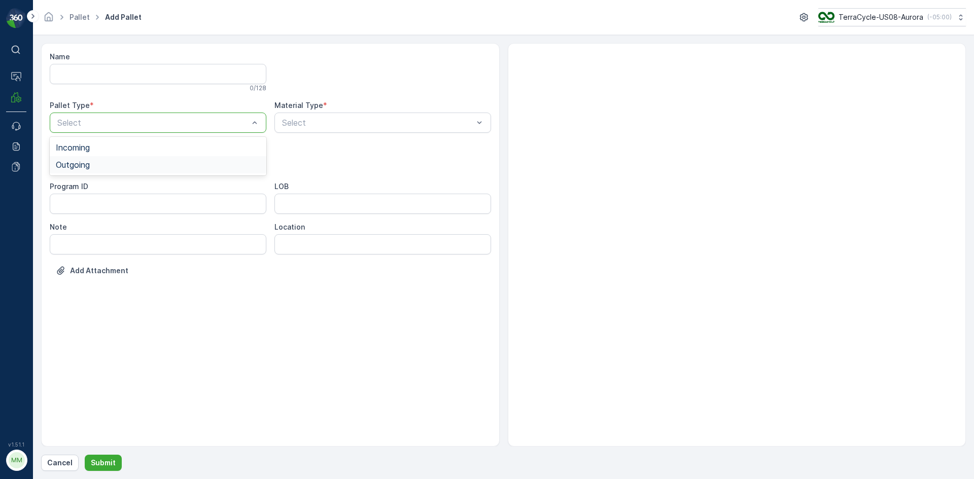
click at [86, 164] on span "Outgoing" at bounding box center [73, 164] width 34 height 9
click at [70, 192] on span "Gaylord" at bounding box center [90, 188] width 68 height 9
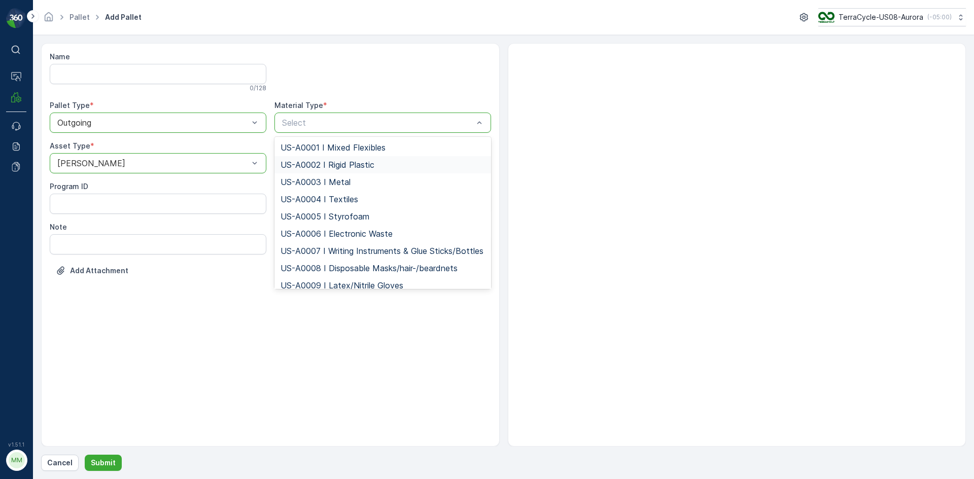
click at [313, 164] on span "US-A0002 I Rigid Plastic" at bounding box center [328, 164] width 94 height 9
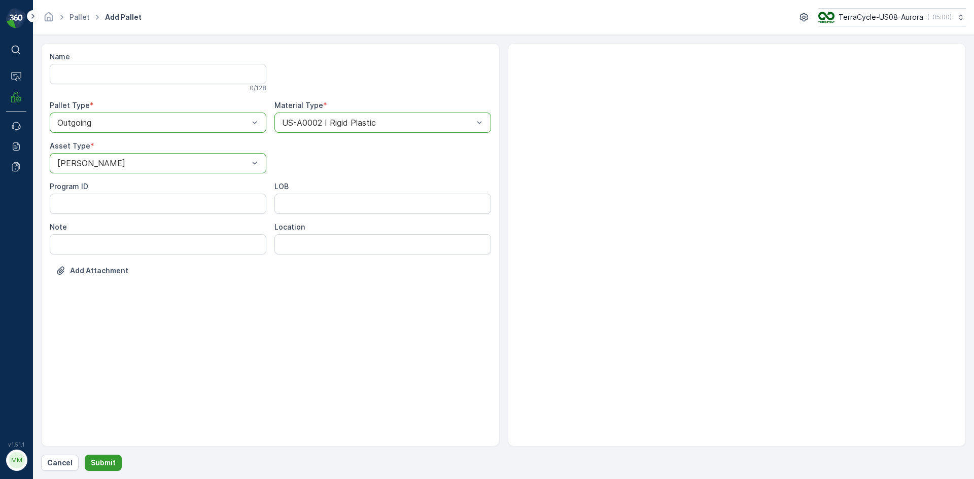
click at [107, 459] on p "Submit" at bounding box center [103, 463] width 25 height 10
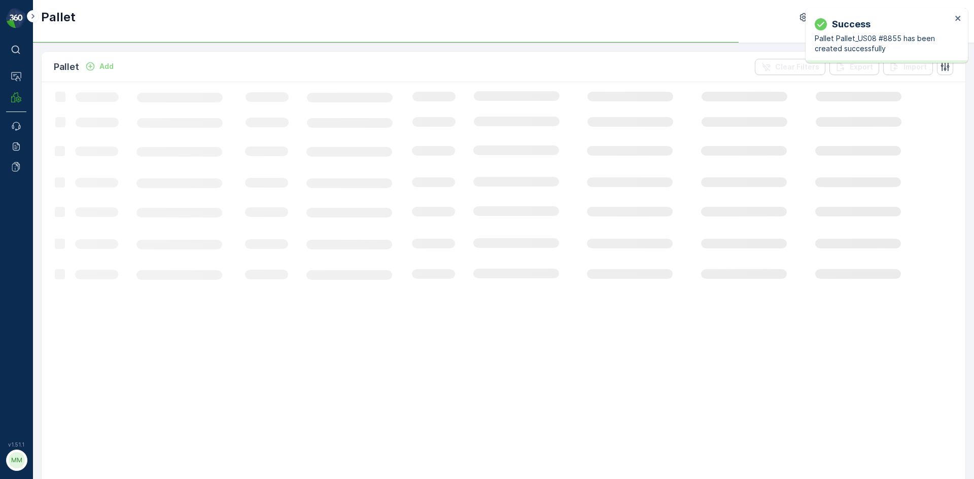
click at [106, 66] on p "Add" at bounding box center [106, 66] width 14 height 10
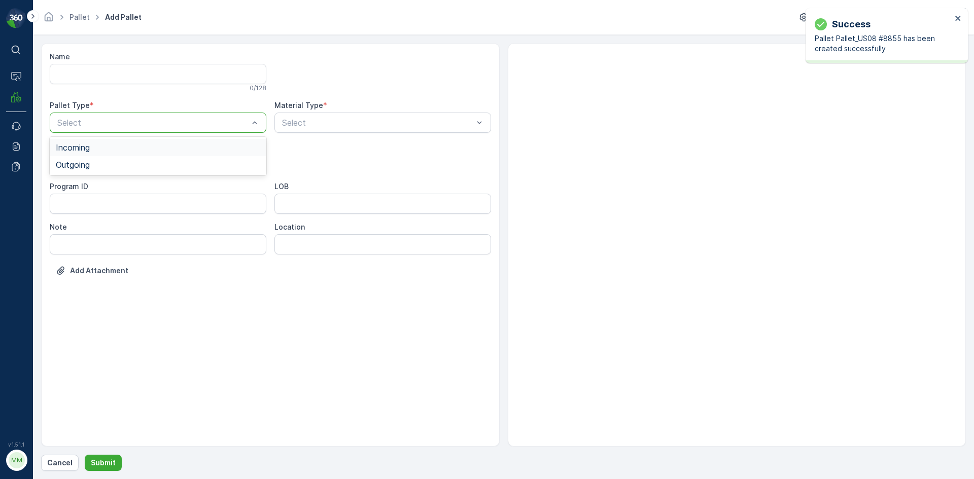
click at [85, 146] on span "Incoming" at bounding box center [73, 147] width 34 height 9
click at [84, 134] on div "Name 0 / 128 Pallet Type * option Incoming, selected. Incoming Material Type * …" at bounding box center [270, 171] width 441 height 239
click at [84, 118] on div "Incoming" at bounding box center [158, 123] width 217 height 20
click at [86, 167] on span "Outgoing" at bounding box center [73, 164] width 34 height 9
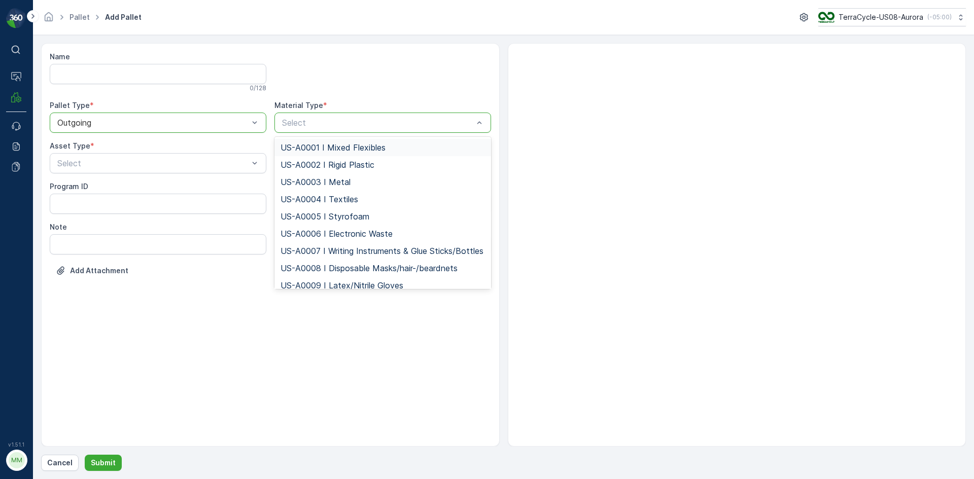
click at [326, 130] on div "Select" at bounding box center [382, 123] width 217 height 20
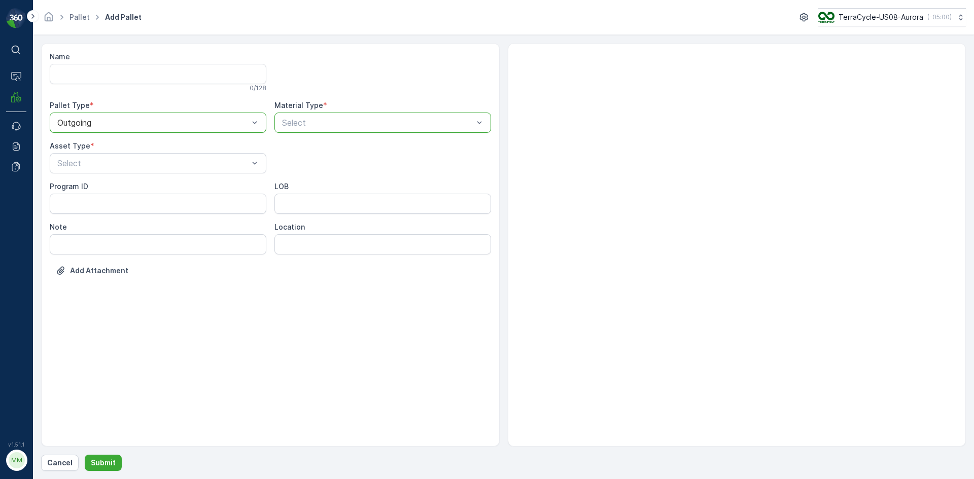
click at [314, 114] on div "Select" at bounding box center [382, 123] width 217 height 20
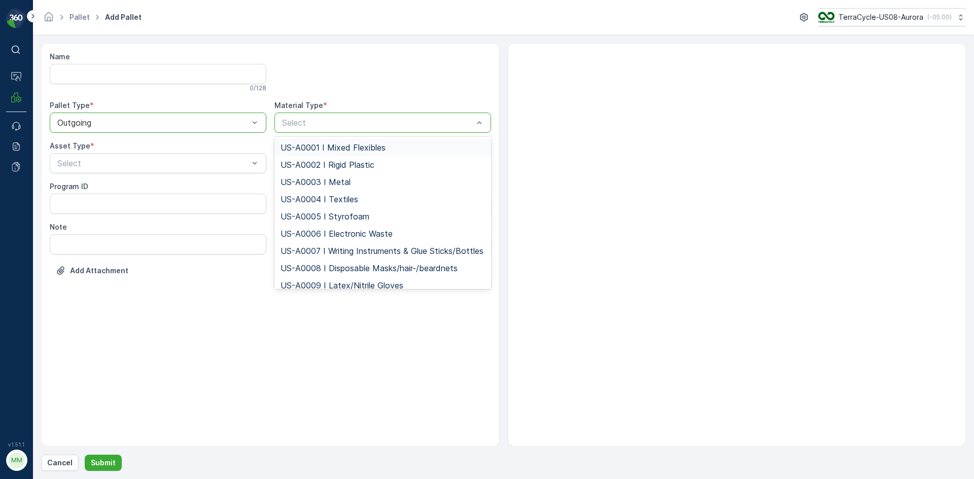
click at [311, 129] on div "Select" at bounding box center [382, 123] width 217 height 20
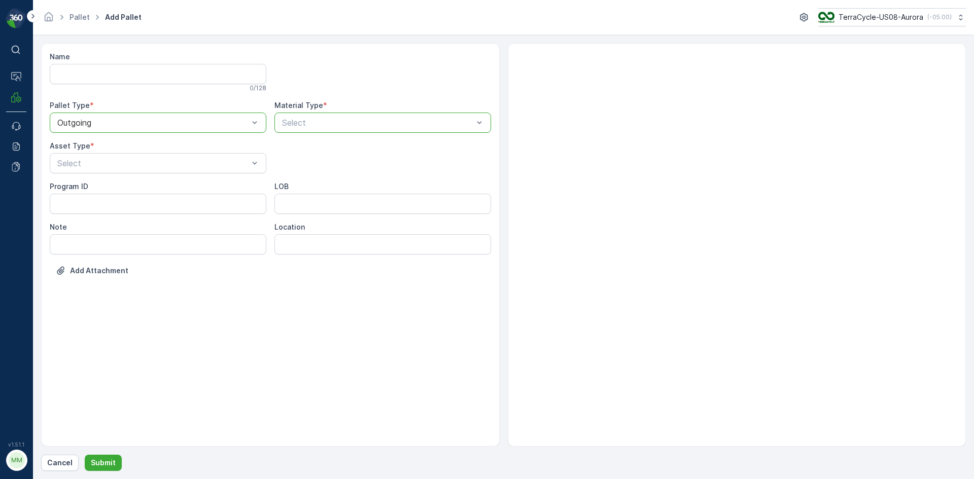
click at [308, 119] on div at bounding box center [377, 122] width 193 height 9
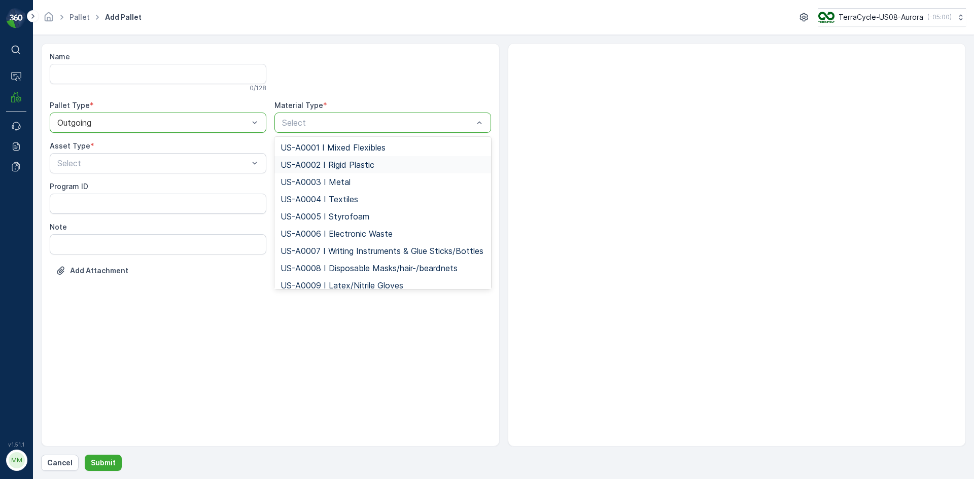
click at [318, 160] on span "US-A0002 I Rigid Plastic" at bounding box center [328, 164] width 94 height 9
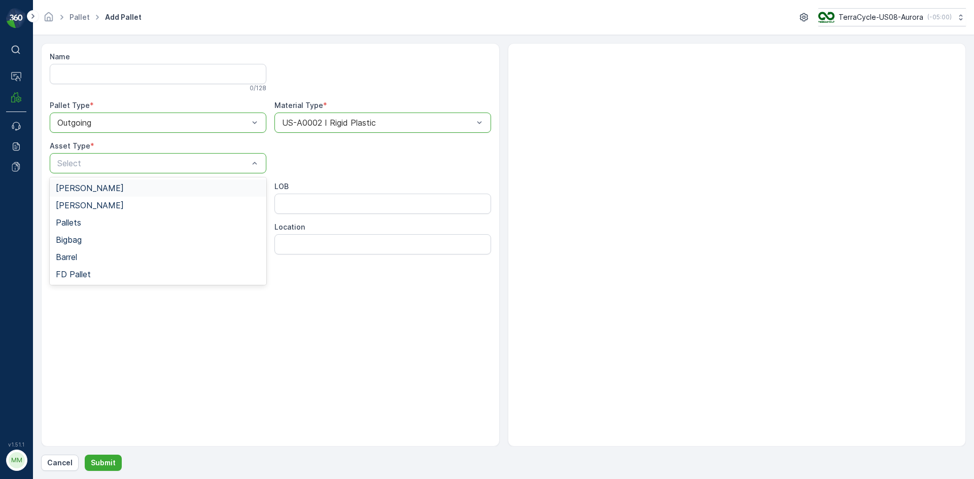
click at [177, 173] on div "Select" at bounding box center [158, 163] width 217 height 20
click at [78, 192] on span "Gaylord" at bounding box center [90, 188] width 68 height 9
click at [96, 459] on p "Submit" at bounding box center [103, 463] width 25 height 10
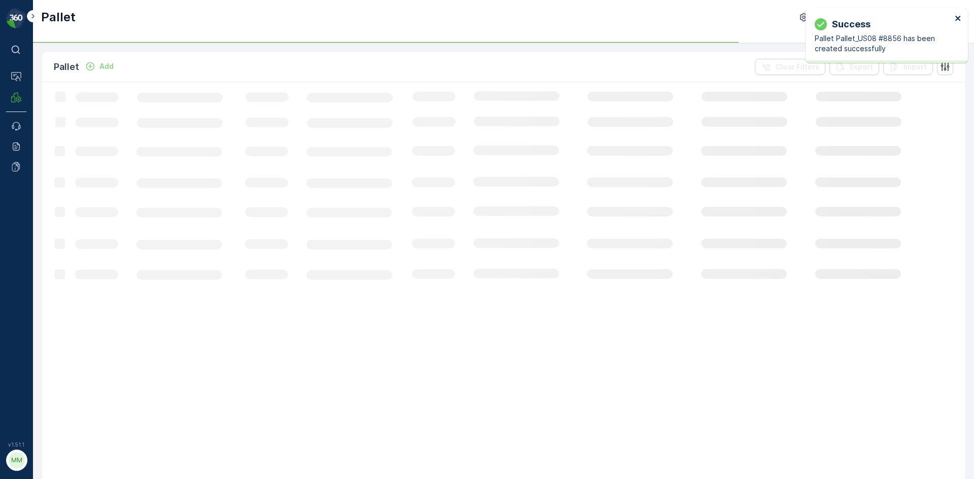
click at [956, 16] on icon "close" at bounding box center [958, 18] width 7 height 8
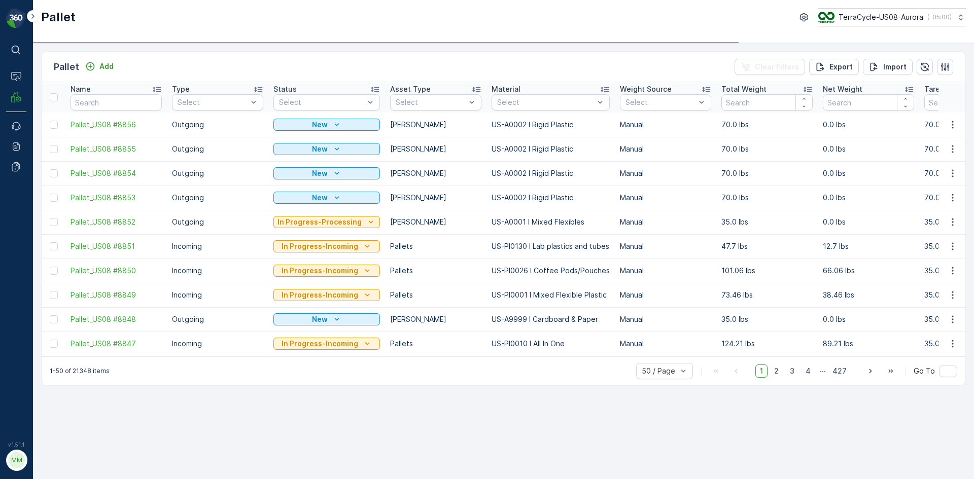
click at [52, 128] on div at bounding box center [54, 125] width 8 height 8
click at [50, 121] on input "checkbox" at bounding box center [50, 121] width 0 height 0
click at [56, 148] on div at bounding box center [54, 149] width 8 height 8
click at [50, 145] on input "checkbox" at bounding box center [50, 145] width 0 height 0
click at [54, 175] on div at bounding box center [54, 173] width 8 height 8
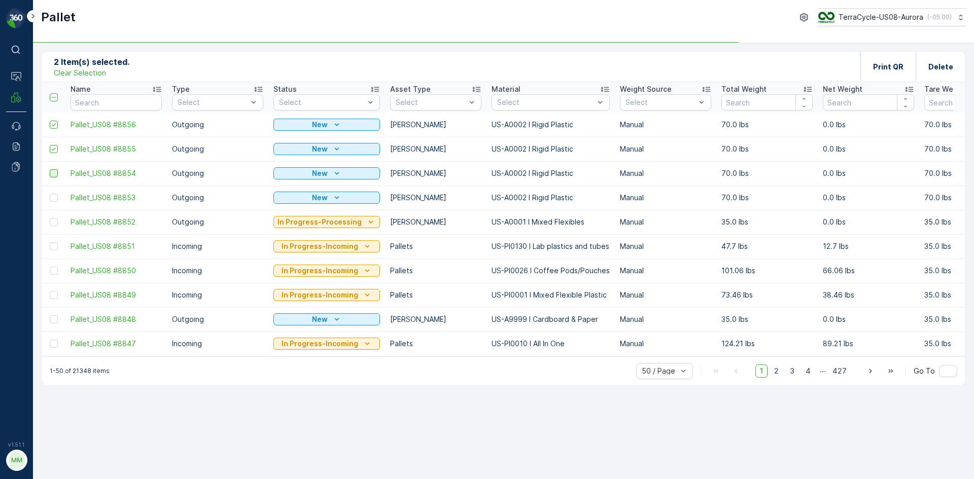
click at [50, 169] on input "checkbox" at bounding box center [50, 169] width 0 height 0
click at [54, 196] on div at bounding box center [54, 198] width 8 height 8
click at [50, 194] on input "checkbox" at bounding box center [50, 194] width 0 height 0
click at [895, 60] on div "Print QR" at bounding box center [888, 67] width 30 height 30
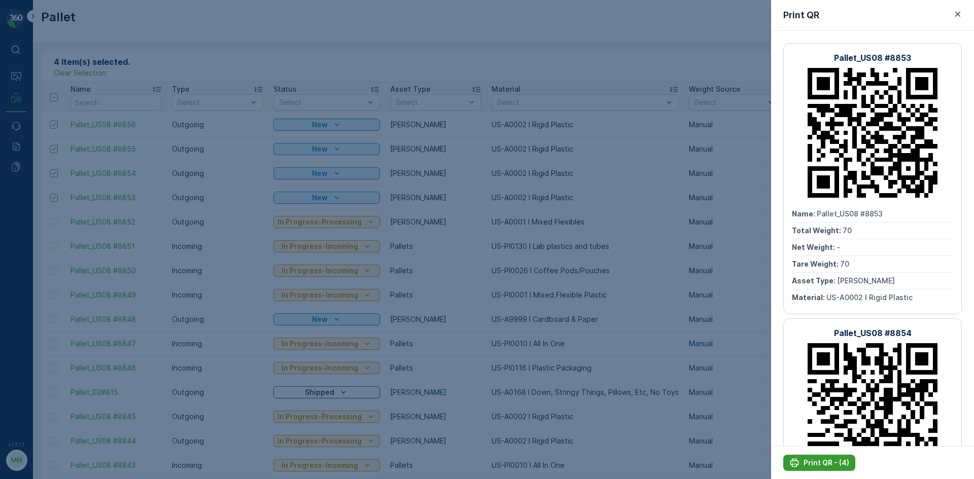
click at [816, 466] on p "Print QR - (4)" at bounding box center [827, 463] width 46 height 10
click at [961, 16] on icon "button" at bounding box center [958, 14] width 10 height 10
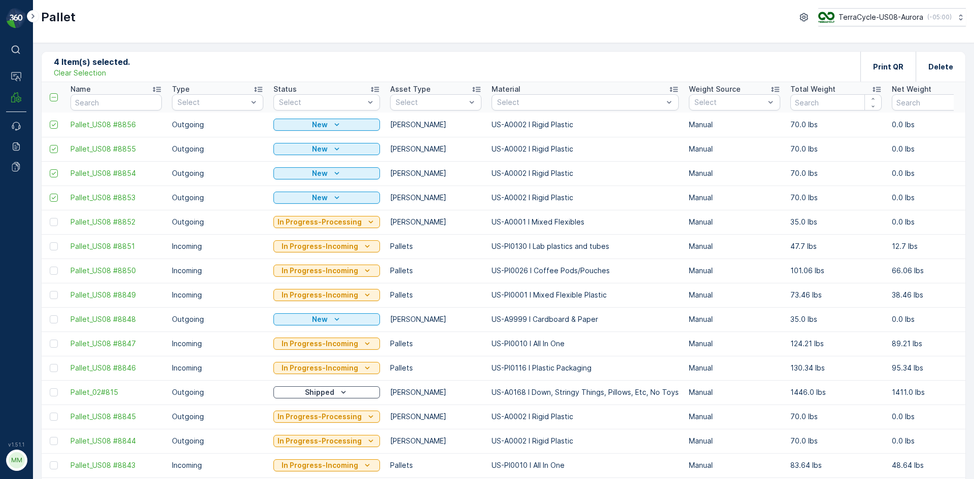
click at [88, 75] on p "Clear Selection" at bounding box center [80, 73] width 52 height 10
click at [111, 68] on p "Add" at bounding box center [106, 66] width 14 height 10
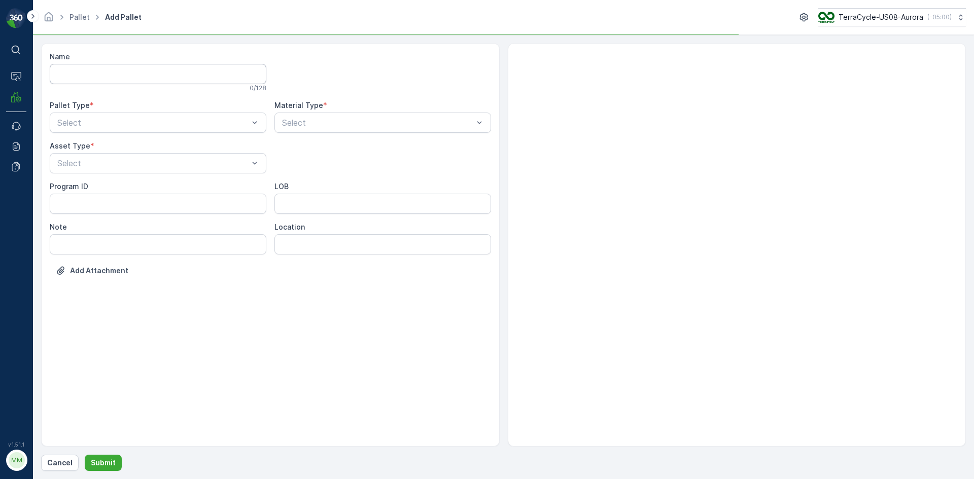
click at [108, 72] on input "Name" at bounding box center [158, 74] width 217 height 20
click at [60, 163] on span "Outgoing" at bounding box center [73, 164] width 34 height 9
click at [88, 197] on div "Bales" at bounding box center [158, 205] width 217 height 17
click at [86, 167] on div at bounding box center [152, 163] width 193 height 9
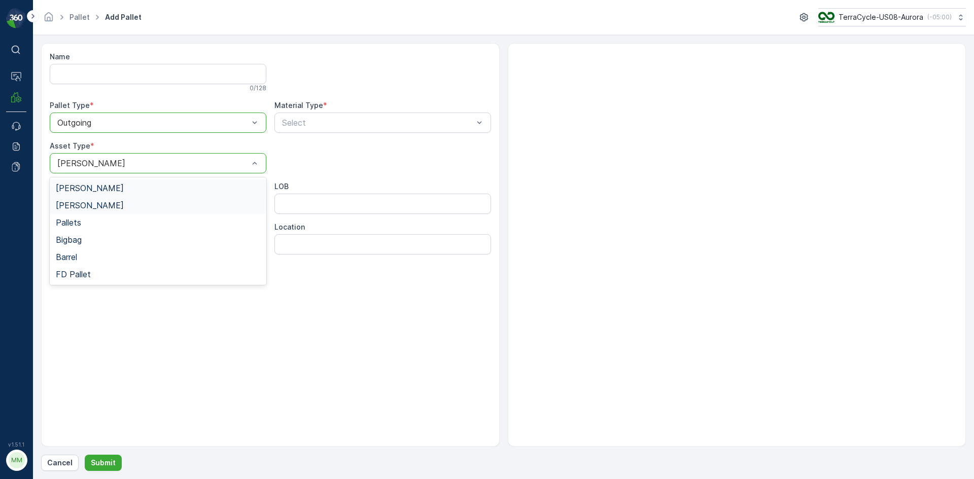
click at [80, 187] on span "Gaylord" at bounding box center [90, 188] width 68 height 9
type input "lab"
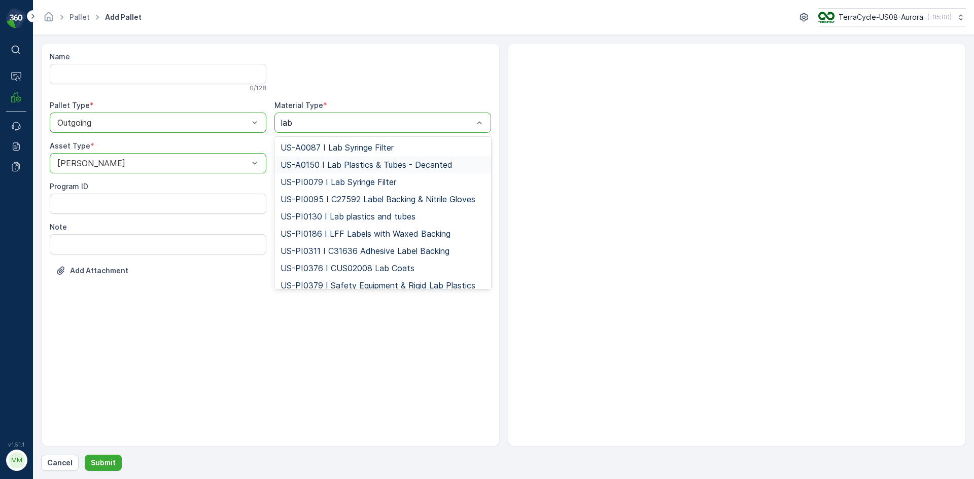
click at [359, 161] on span "US-A0150 I Lab Plastics & Tubes - Decanted" at bounding box center [367, 164] width 172 height 9
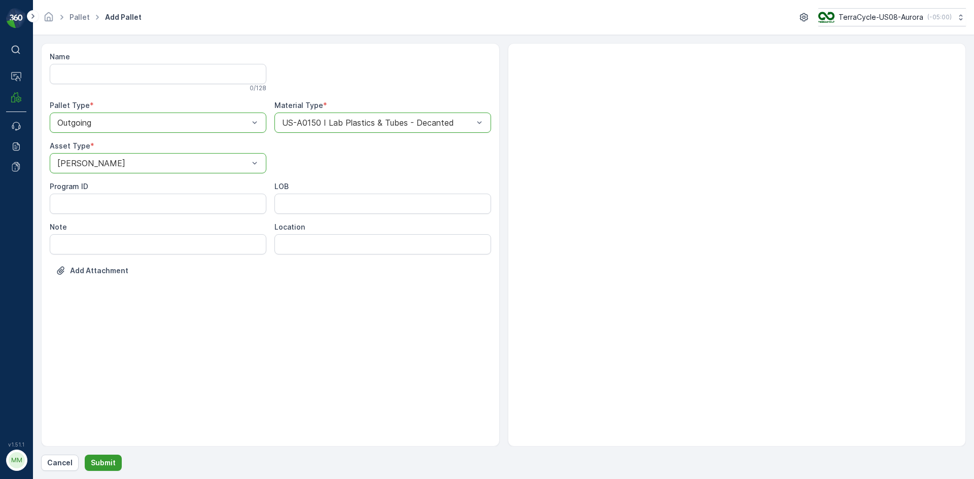
click at [98, 459] on p "Submit" at bounding box center [103, 463] width 25 height 10
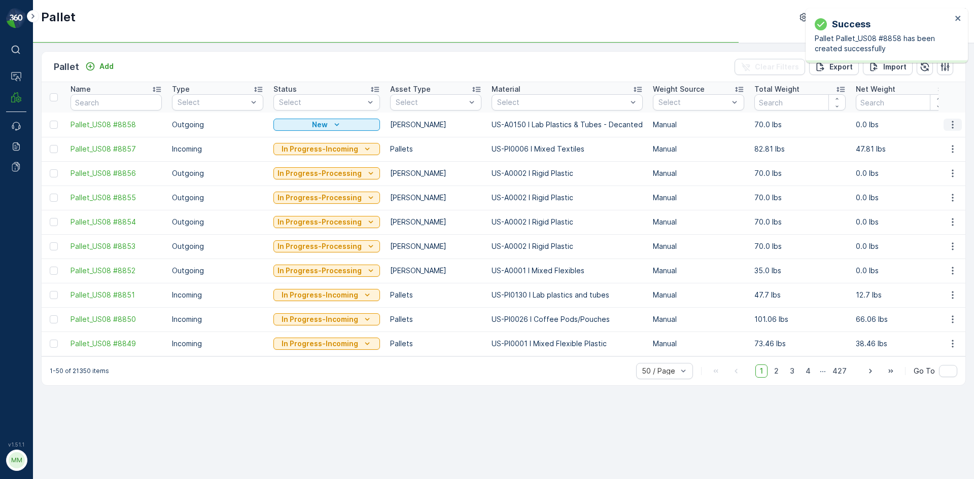
click at [955, 126] on icon "button" at bounding box center [953, 125] width 10 height 10
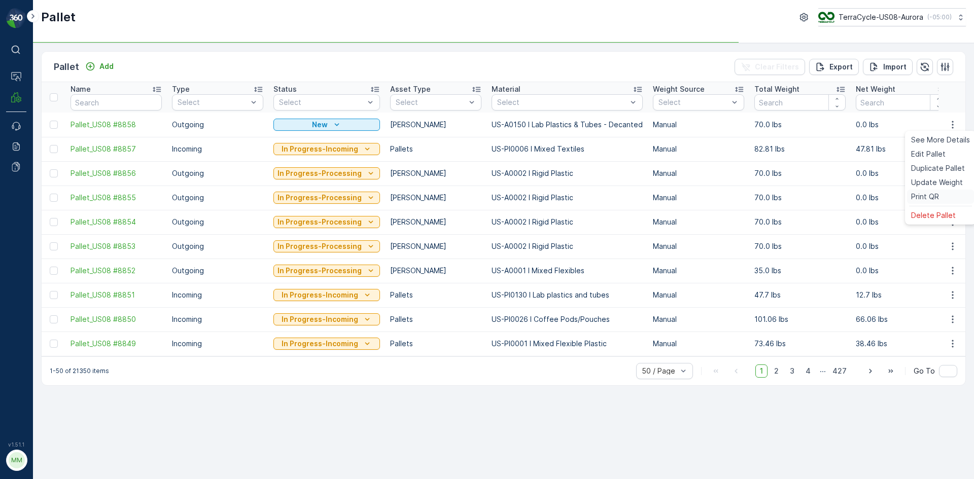
click at [929, 193] on span "Print QR" at bounding box center [925, 197] width 28 height 10
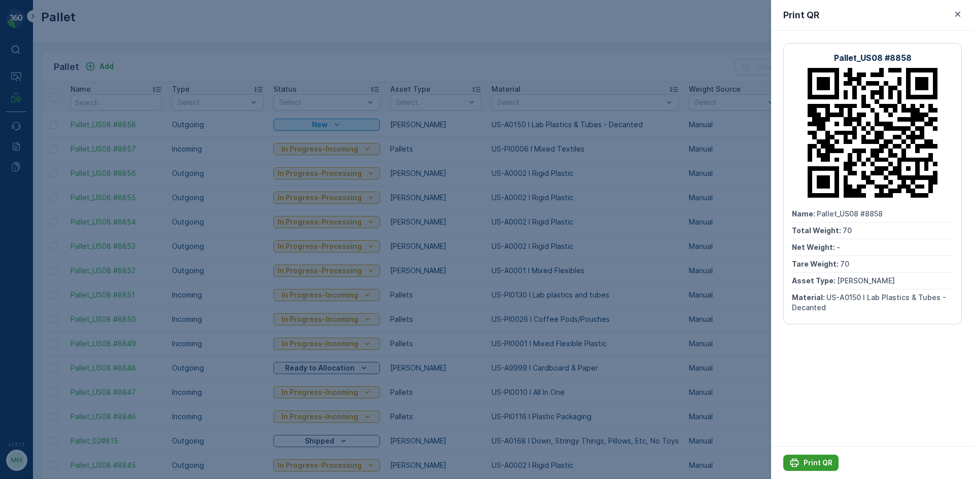
click at [823, 460] on p "Print QR" at bounding box center [818, 463] width 29 height 10
click at [959, 13] on icon "button" at bounding box center [957, 14] width 5 height 5
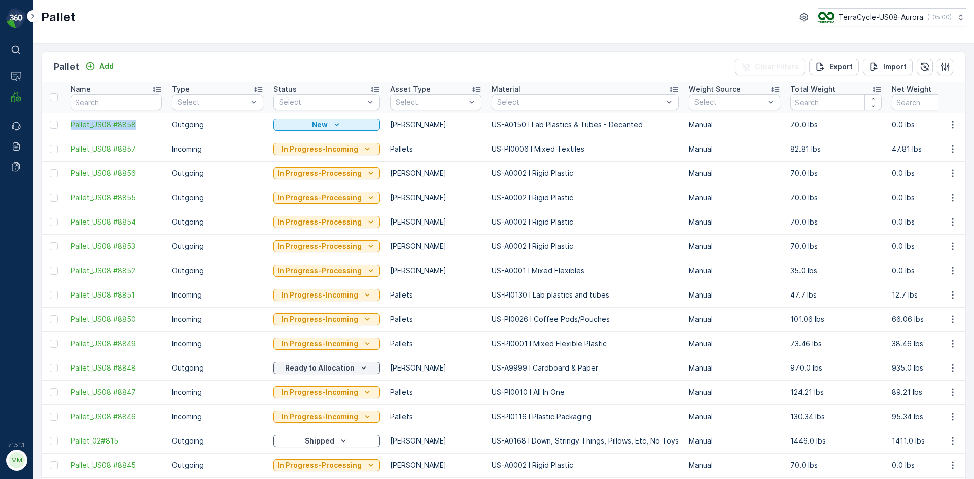
drag, startPoint x: 66, startPoint y: 123, endPoint x: 140, endPoint y: 124, distance: 73.6
click at [140, 124] on td "Pallet_US08 #8858" at bounding box center [115, 125] width 101 height 24
copy span "Pallet_US08 #8858"
click at [949, 124] on icon "button" at bounding box center [953, 125] width 10 height 10
click at [936, 193] on span "Print QR" at bounding box center [925, 197] width 28 height 10
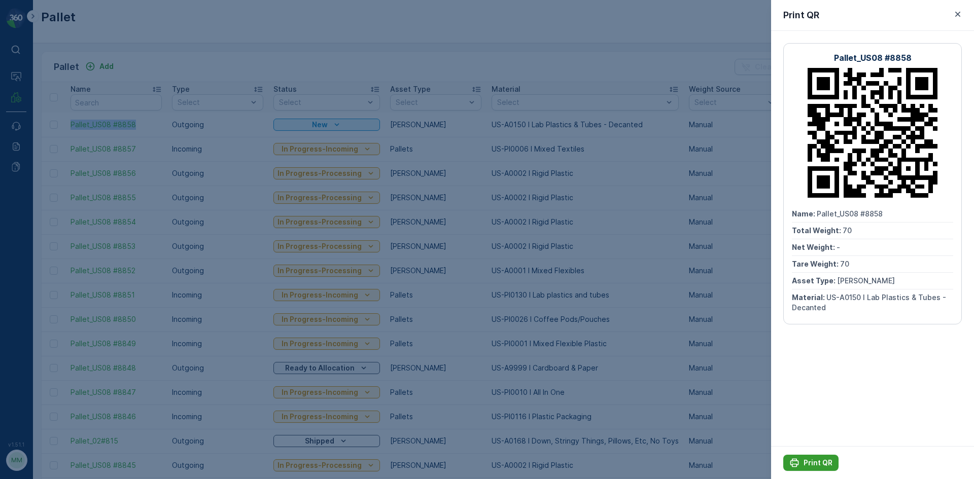
click at [825, 463] on p "Print QR" at bounding box center [818, 463] width 29 height 10
click at [959, 6] on div "Print QR" at bounding box center [872, 15] width 203 height 31
click at [961, 15] on icon "button" at bounding box center [958, 14] width 10 height 10
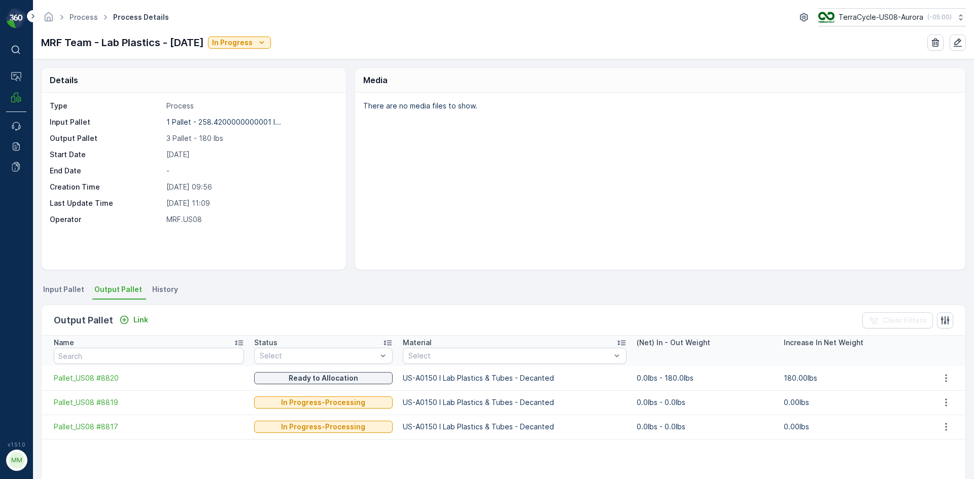
click at [63, 289] on span "Input Pallet" at bounding box center [63, 290] width 41 height 10
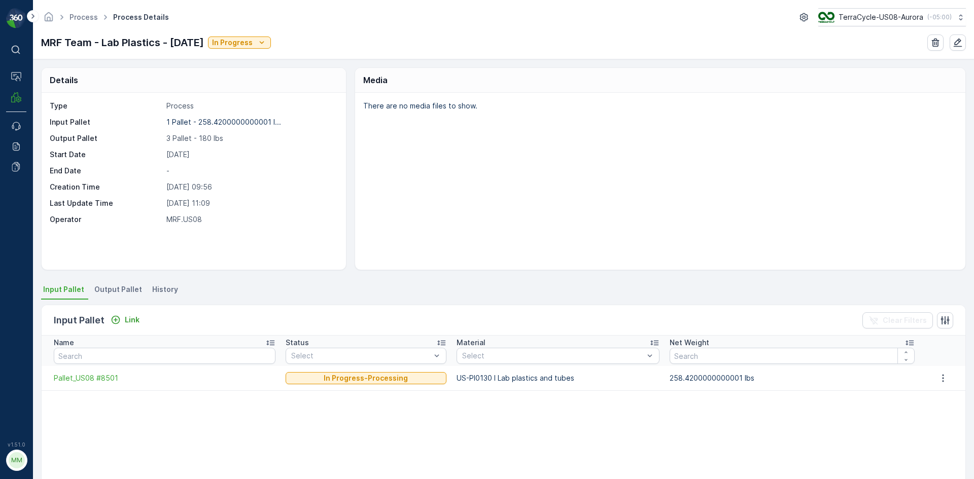
click at [126, 294] on span "Output Pallet" at bounding box center [118, 290] width 48 height 10
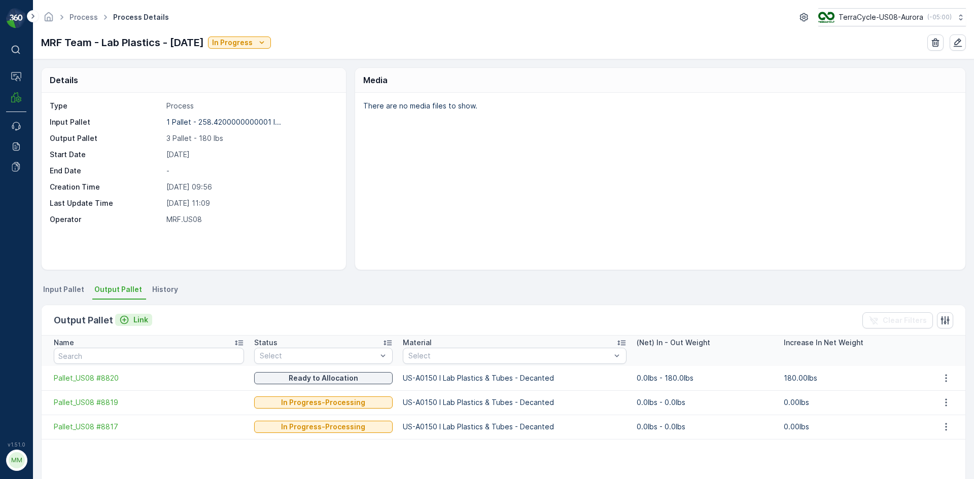
click at [131, 319] on div "Link" at bounding box center [133, 320] width 29 height 10
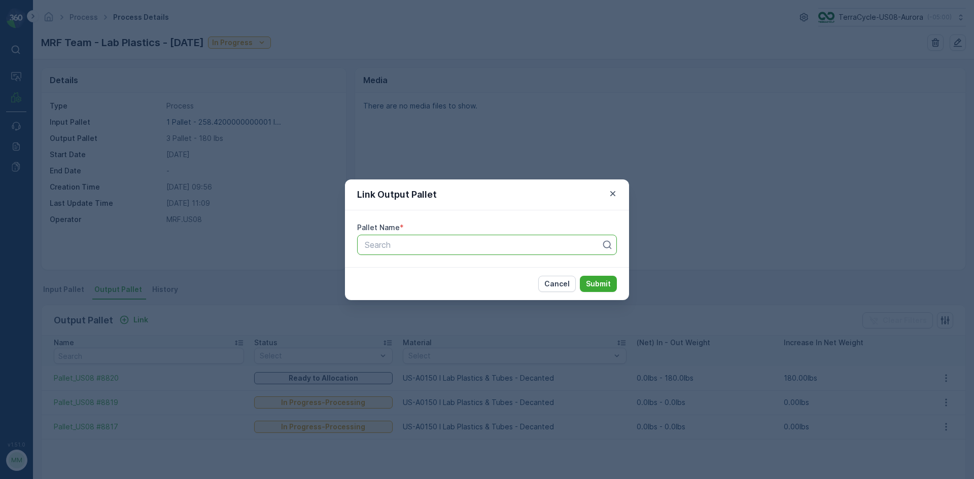
click at [378, 248] on div at bounding box center [483, 244] width 238 height 9
type input "8832"
click at [426, 291] on span "Pallet_US08 #8832" at bounding box center [399, 287] width 73 height 9
click at [602, 286] on p "Submit" at bounding box center [598, 284] width 25 height 10
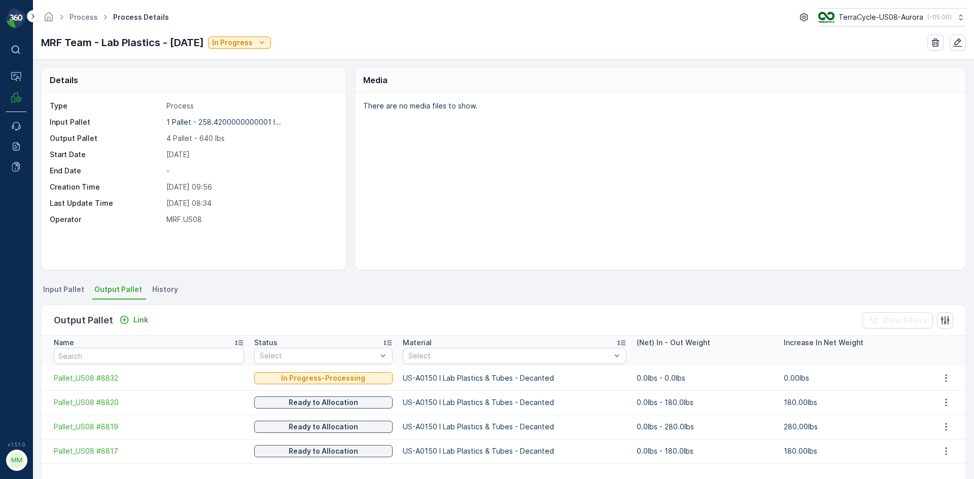
click at [73, 288] on span "Input Pallet" at bounding box center [63, 290] width 41 height 10
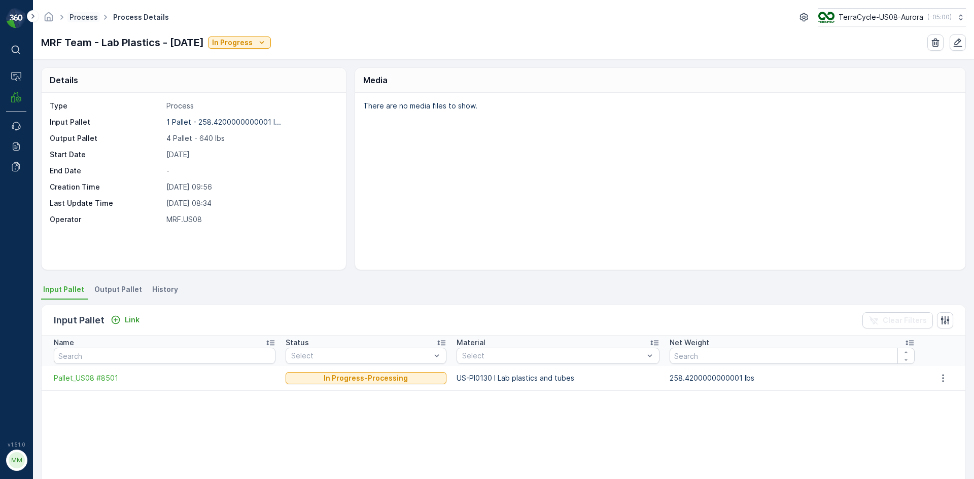
click at [81, 19] on link "Process" at bounding box center [84, 17] width 28 height 9
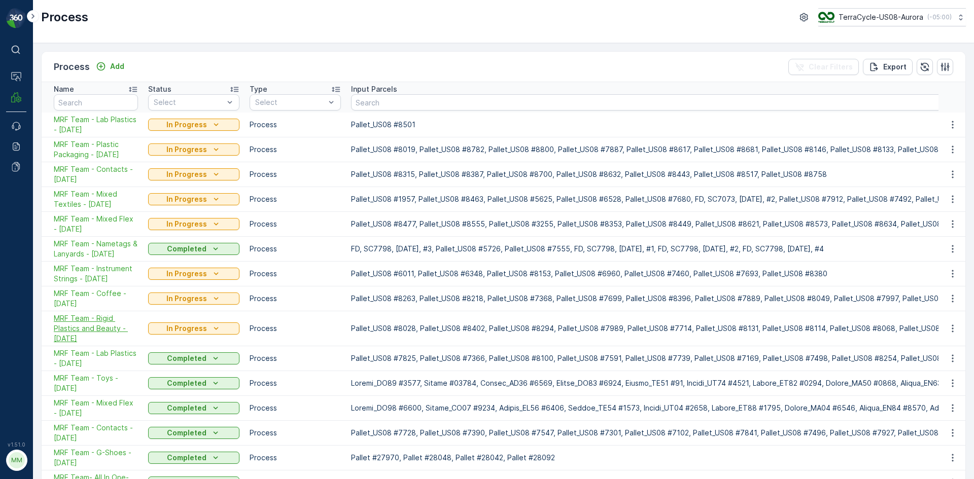
click at [106, 327] on span "MRF Team - Rigid Plastics and Beauty - 09/16/25" at bounding box center [96, 329] width 84 height 30
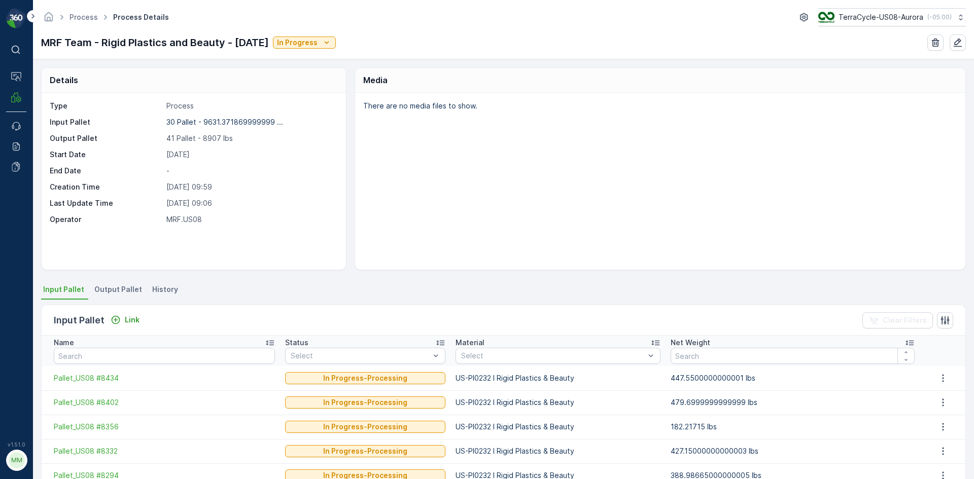
click at [113, 291] on span "Output Pallet" at bounding box center [118, 290] width 48 height 10
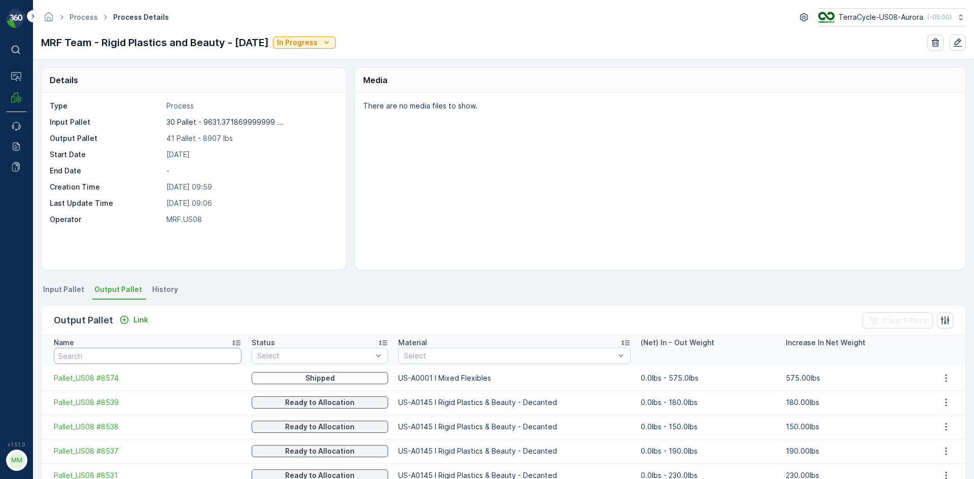
click at [96, 357] on input "text" at bounding box center [148, 356] width 188 height 16
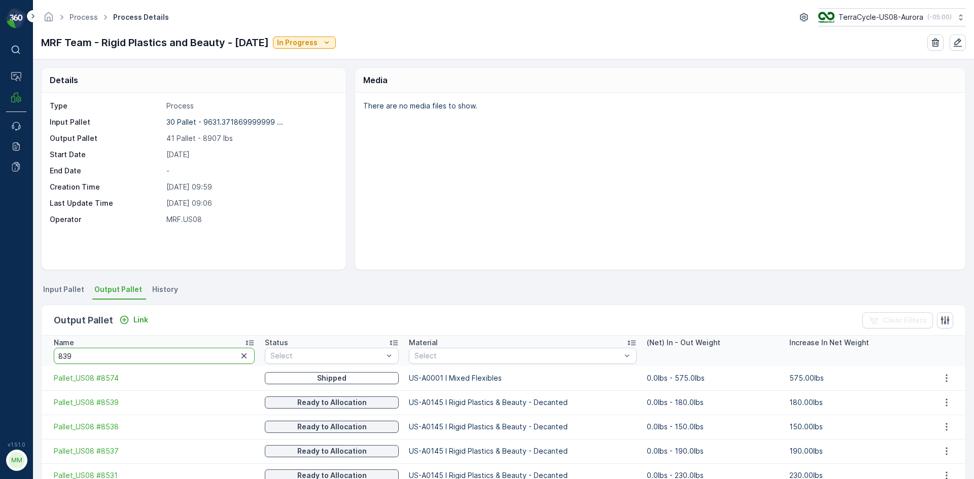
type input "8397"
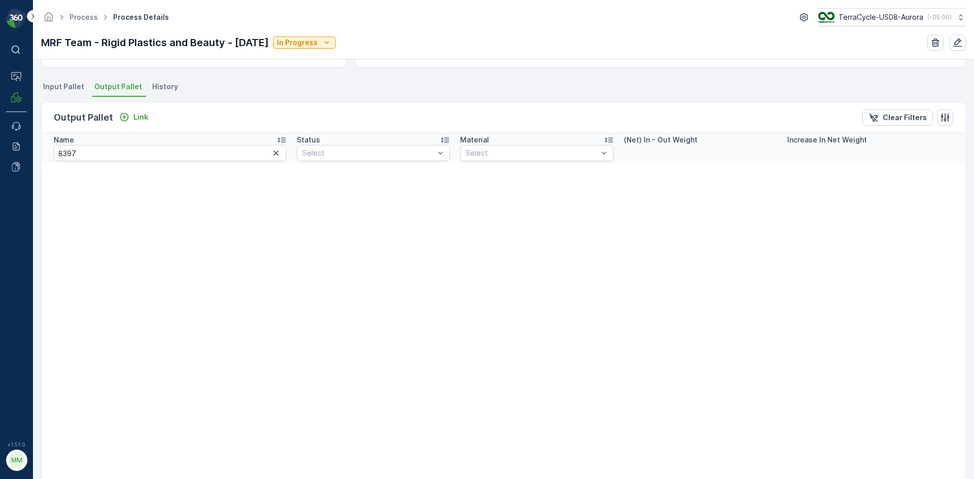
scroll to position [355, 0]
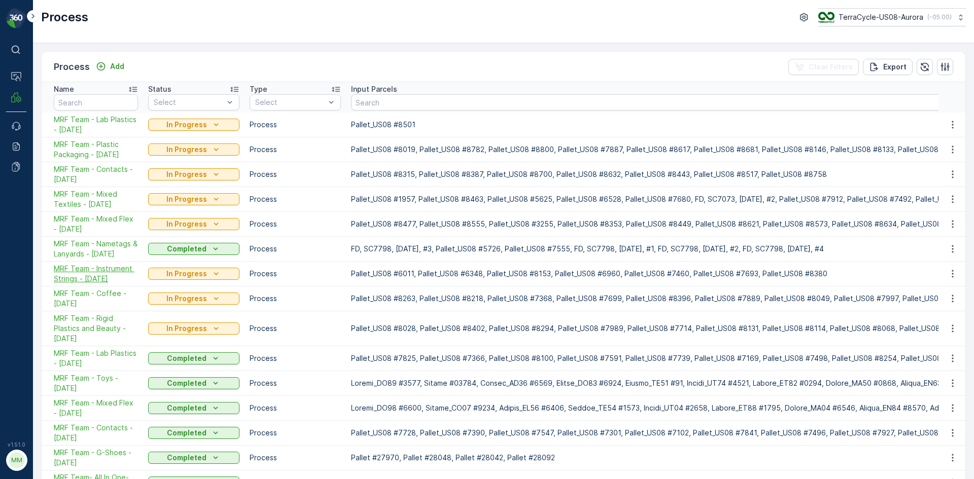
click at [104, 278] on span "MRF Team - Instrument Strings - 09/17/25" at bounding box center [96, 274] width 84 height 20
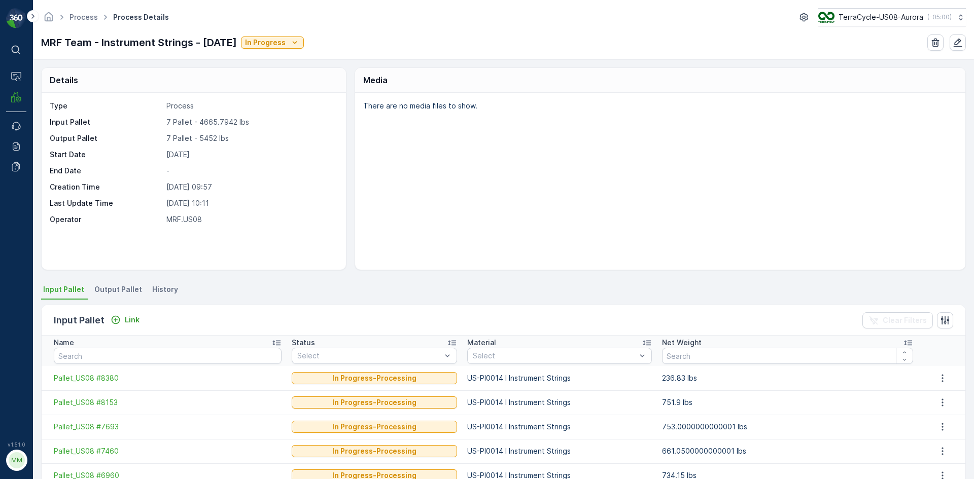
click at [131, 289] on span "Output Pallet" at bounding box center [118, 290] width 48 height 10
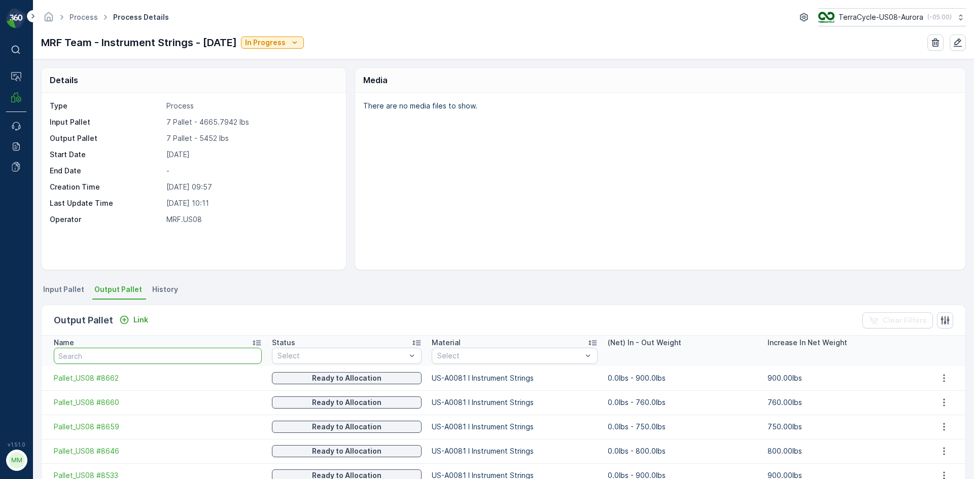
click at [101, 353] on input "text" at bounding box center [158, 356] width 208 height 16
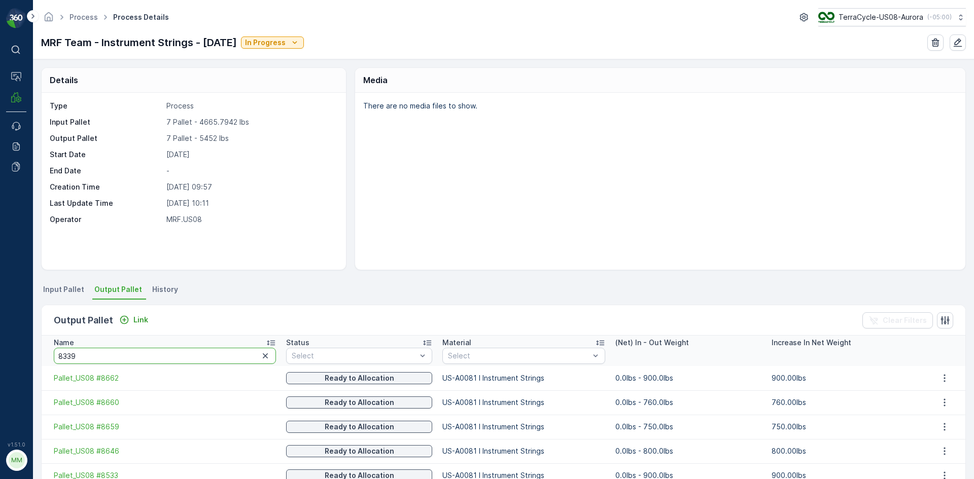
type input "83397"
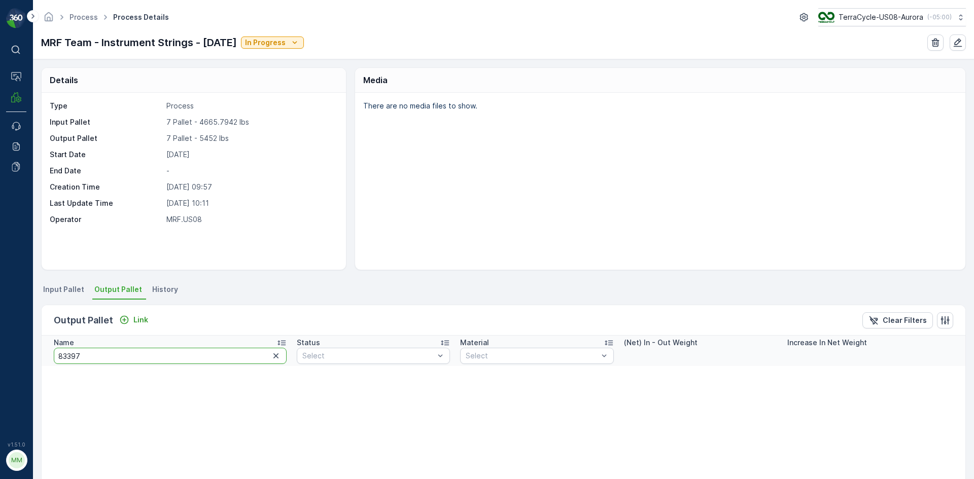
click at [68, 360] on input "83397" at bounding box center [170, 356] width 233 height 16
type input "8397"
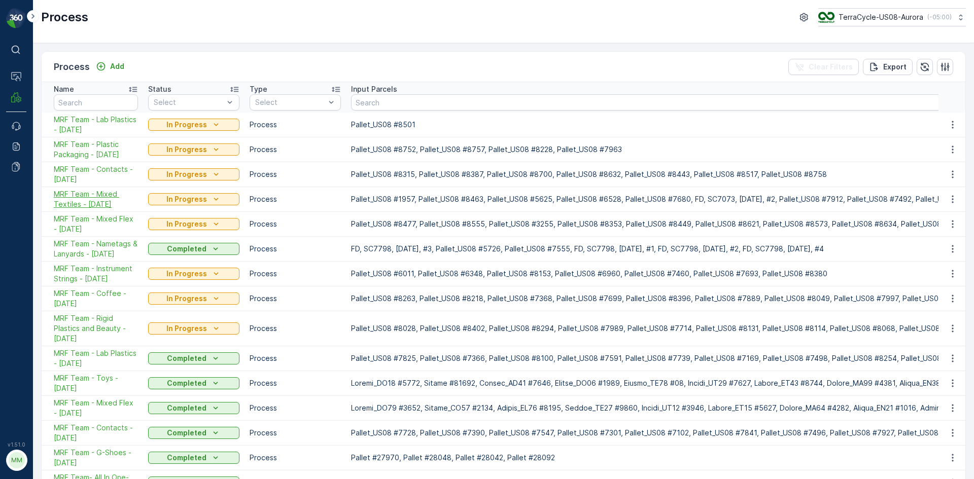
click at [101, 208] on span "MRF Team - Mixed Textiles - 09/22/2025" at bounding box center [96, 199] width 84 height 20
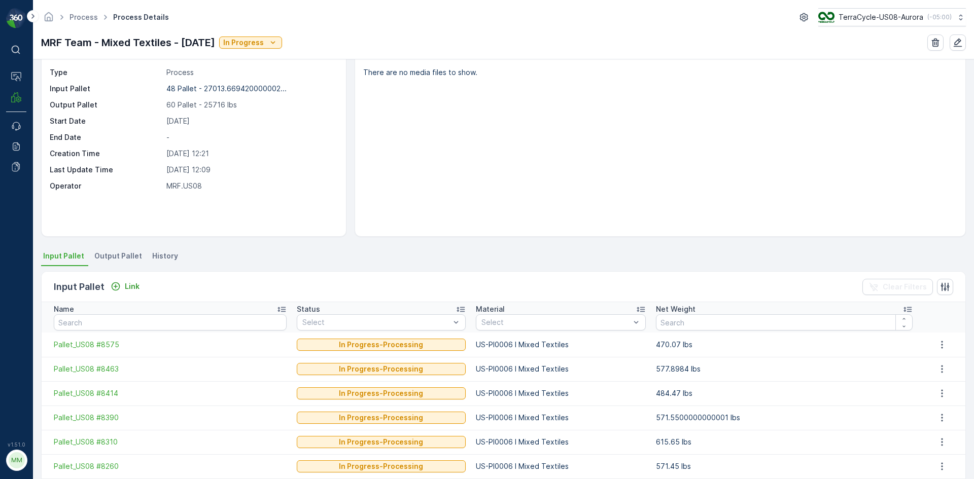
scroll to position [51, 0]
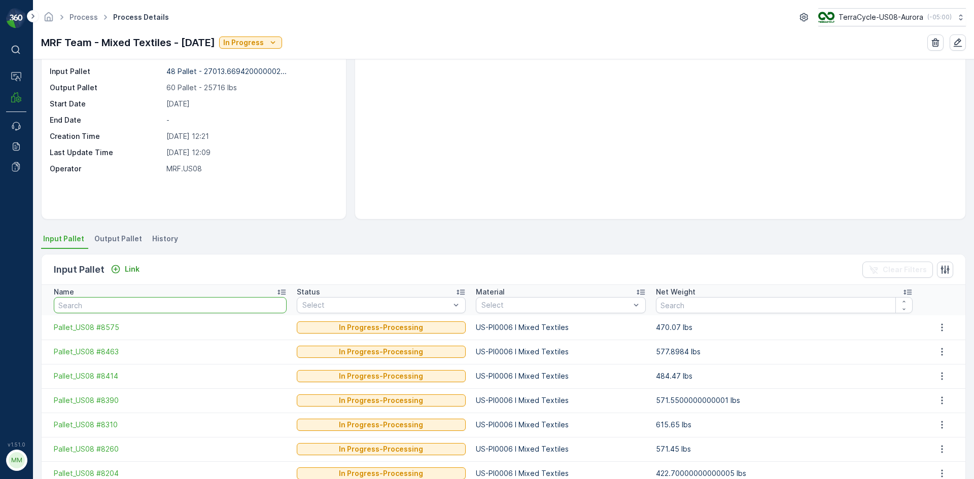
click at [87, 302] on input "text" at bounding box center [170, 305] width 233 height 16
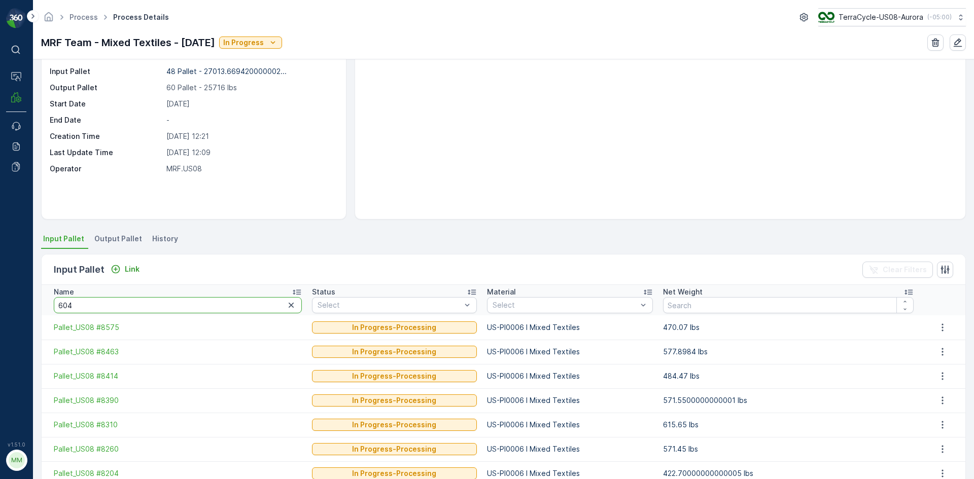
type input "6044"
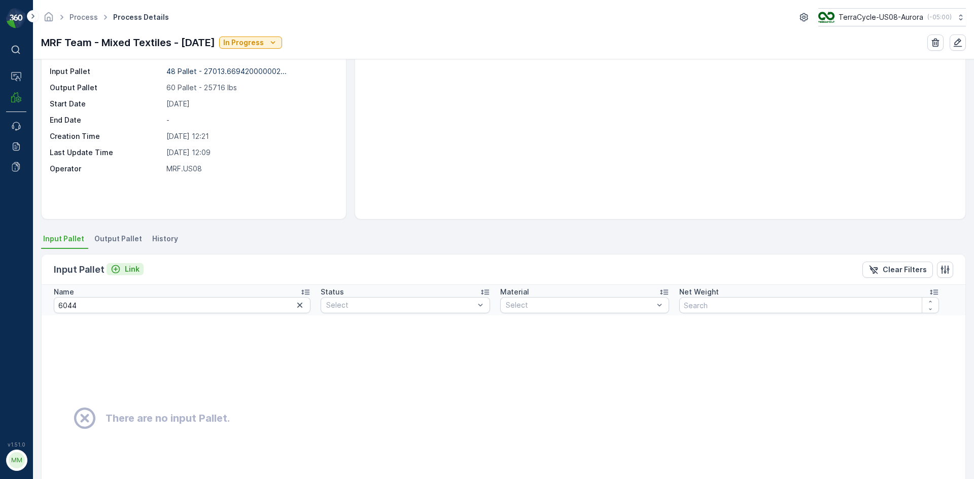
click at [137, 269] on p "Link" at bounding box center [132, 269] width 15 height 10
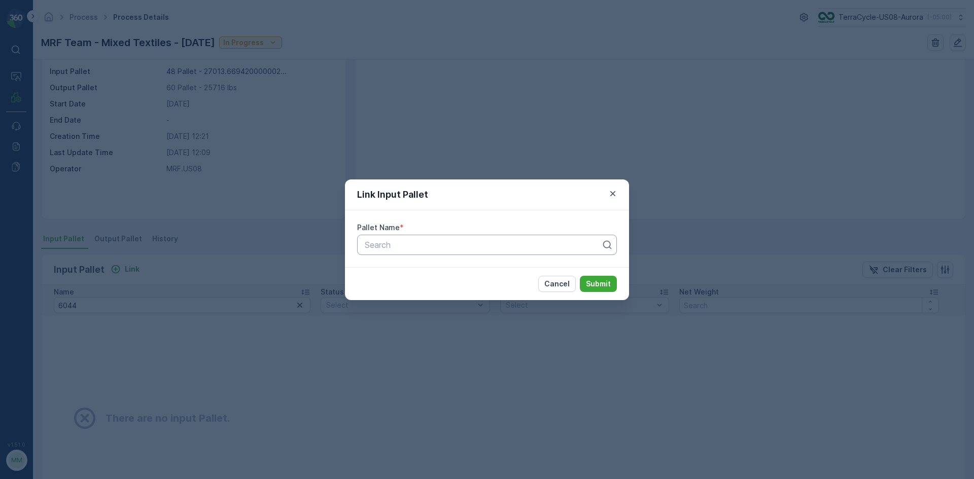
click at [386, 248] on div at bounding box center [483, 244] width 238 height 9
type input "6044"
click at [568, 288] on p "Cancel" at bounding box center [556, 284] width 25 height 10
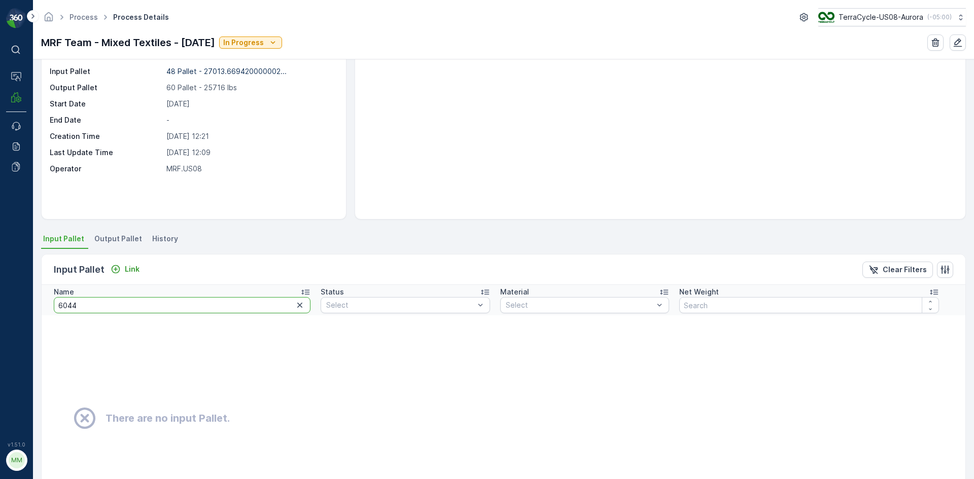
drag, startPoint x: 99, startPoint y: 312, endPoint x: 7, endPoint y: 304, distance: 92.1
click at [7, 304] on div "⌘B Operations MRF Events Reports Documents v 1.51.0 MM MRF.US08 Process Process…" at bounding box center [487, 239] width 974 height 479
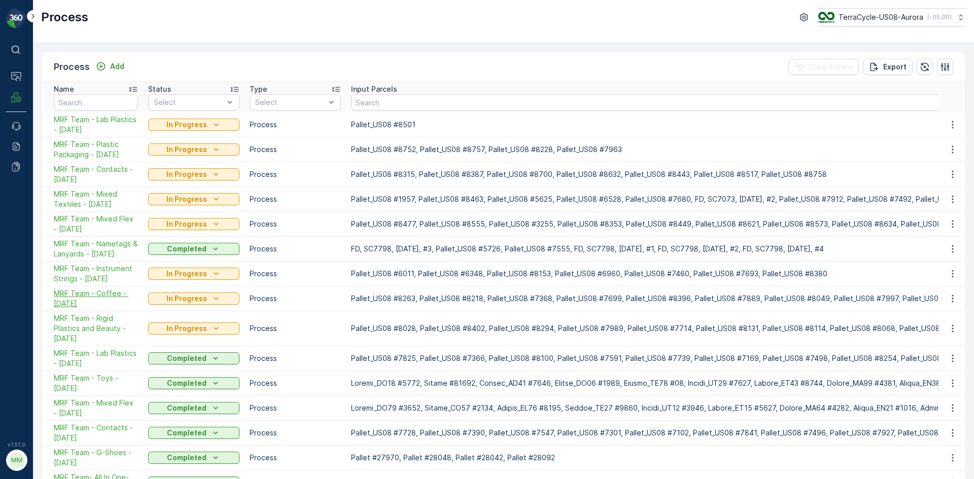
click at [72, 296] on span "MRF Team - Coffee - 09/17/25" at bounding box center [96, 299] width 84 height 20
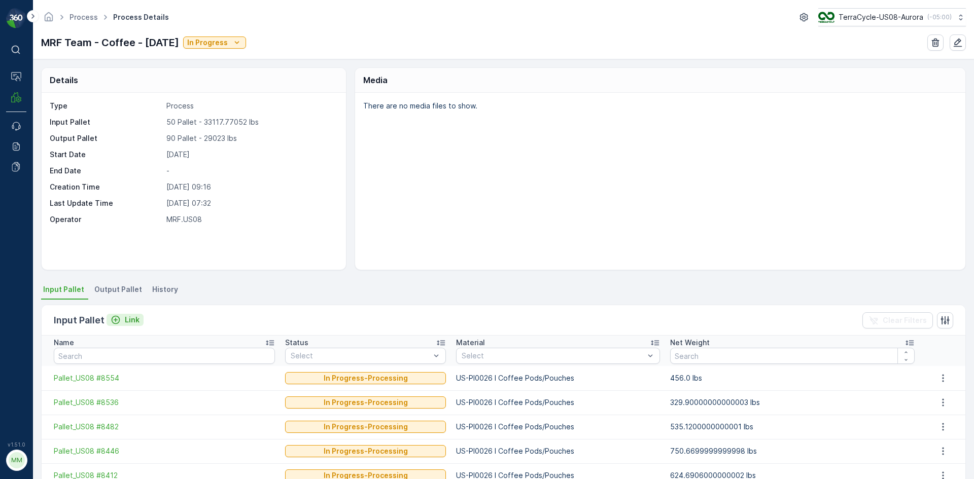
click at [129, 321] on p "Link" at bounding box center [132, 320] width 15 height 10
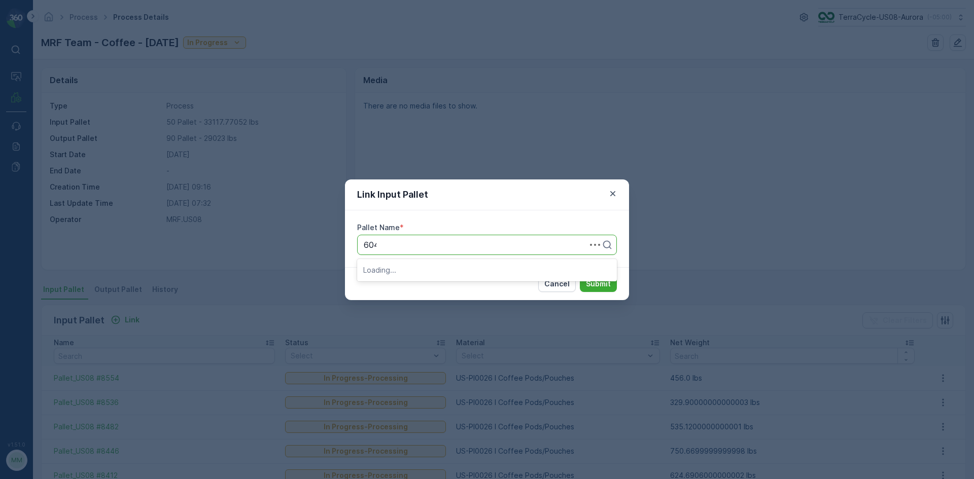
type input "6044"
click at [409, 272] on span "Pallet_US08 #6044" at bounding box center [400, 269] width 74 height 9
click at [599, 286] on p "Submit" at bounding box center [598, 284] width 25 height 10
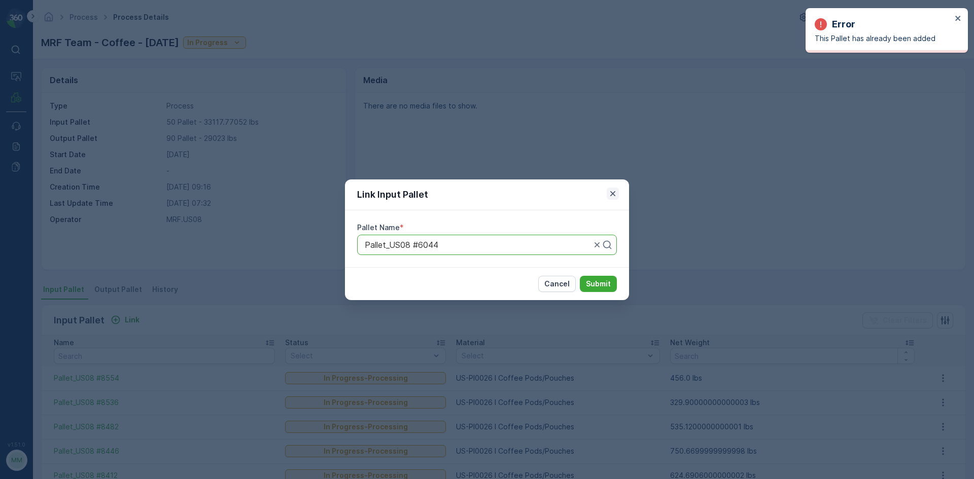
click at [612, 189] on icon "button" at bounding box center [613, 194] width 10 height 10
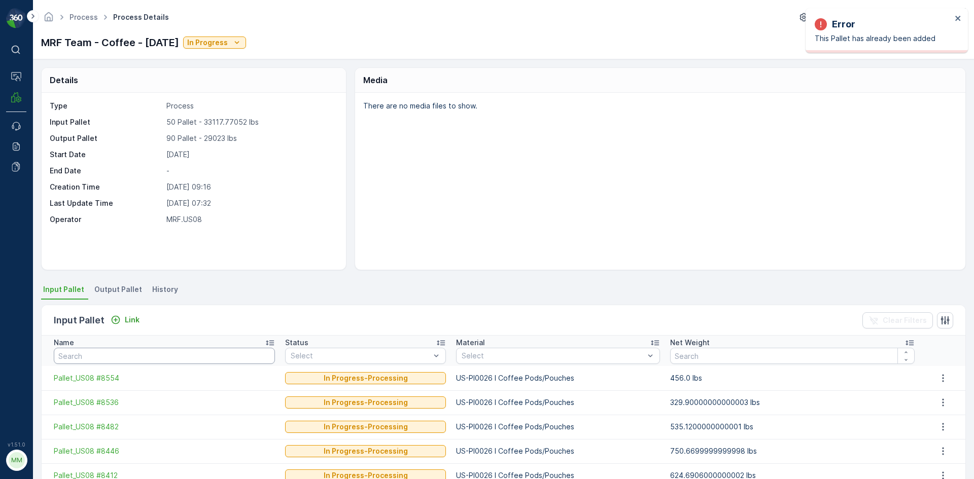
click at [193, 359] on input "text" at bounding box center [164, 356] width 221 height 16
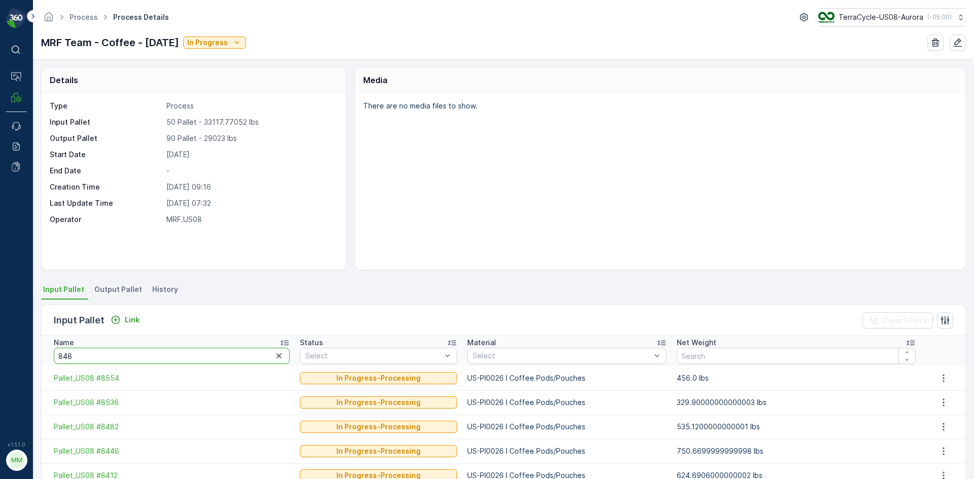
type input "8482"
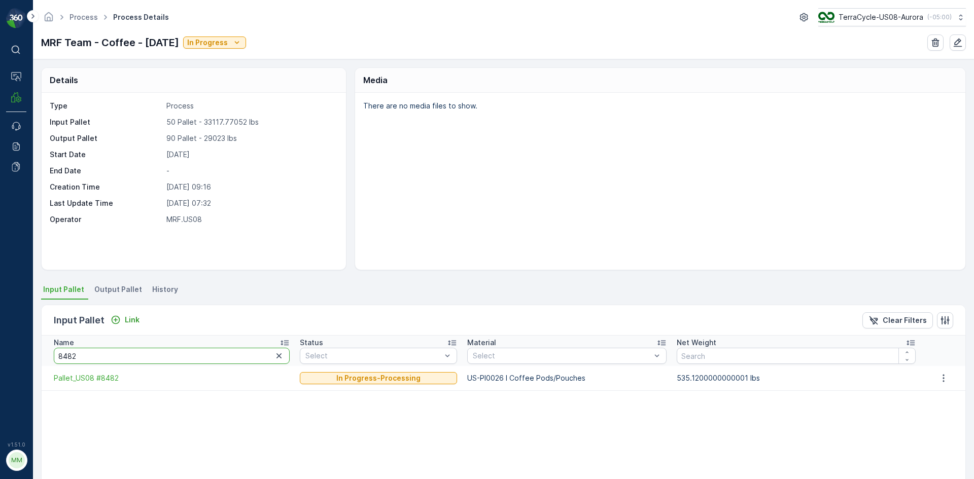
drag, startPoint x: 175, startPoint y: 357, endPoint x: 0, endPoint y: 364, distance: 175.2
click at [0, 364] on div "⌘B Operations MRF Events Reports Documents v 1.51.0 MM MRF.US08 Process Process…" at bounding box center [487, 239] width 974 height 479
type input "7569"
drag, startPoint x: 87, startPoint y: 356, endPoint x: 13, endPoint y: 353, distance: 74.1
click at [13, 353] on div "⌘B Operations MRF Events Reports Documents v 1.51.0 MM MRF.US08 Process Process…" at bounding box center [487, 239] width 974 height 479
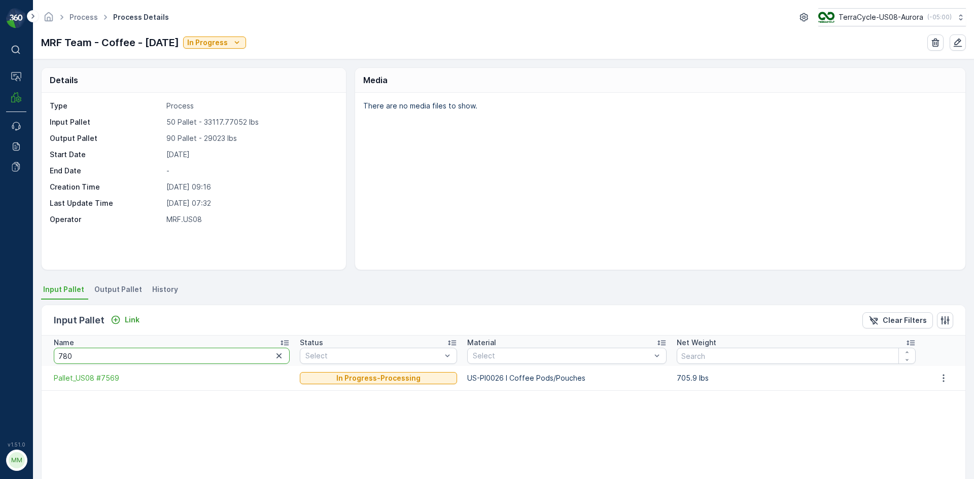
type input "7809"
drag, startPoint x: 85, startPoint y: 353, endPoint x: 27, endPoint y: 347, distance: 58.2
click at [27, 349] on div "⌘B Operations MRF Events Reports Documents v 1.51.0 MM MRF.US08 Process Process…" at bounding box center [487, 239] width 974 height 479
type input "75"
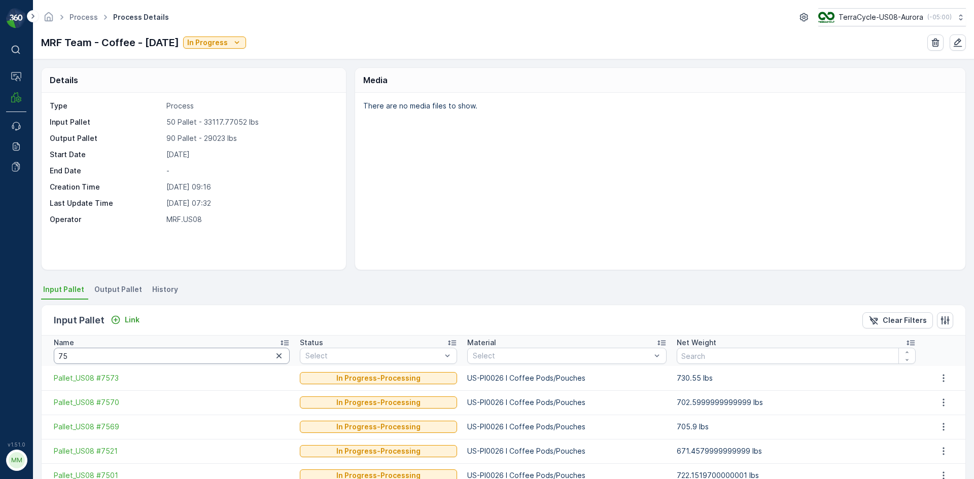
click at [110, 359] on input "75" at bounding box center [172, 356] width 236 height 16
type input "7521"
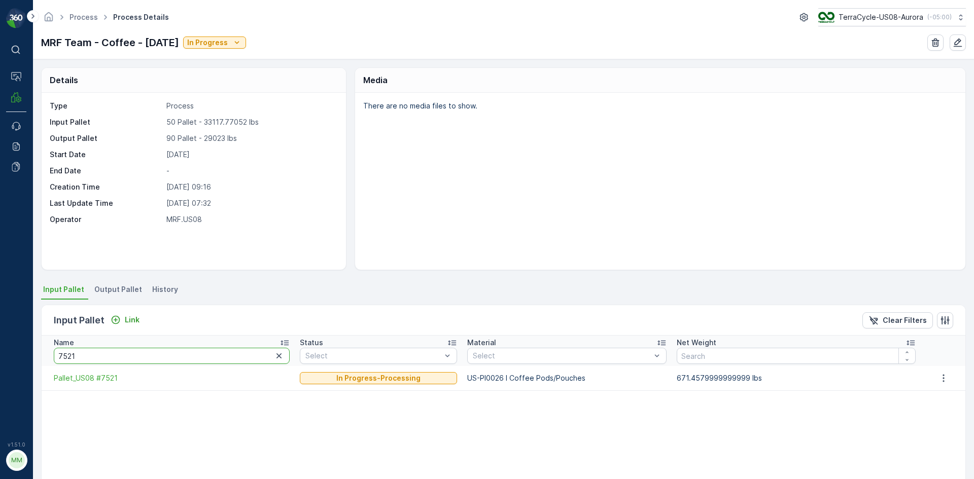
drag, startPoint x: 73, startPoint y: 356, endPoint x: 46, endPoint y: 352, distance: 27.6
click at [46, 352] on th "Name 7521" at bounding box center [168, 351] width 253 height 30
type input "8267"
drag, startPoint x: 85, startPoint y: 353, endPoint x: 57, endPoint y: 354, distance: 28.4
click at [57, 354] on input "8267" at bounding box center [172, 356] width 236 height 16
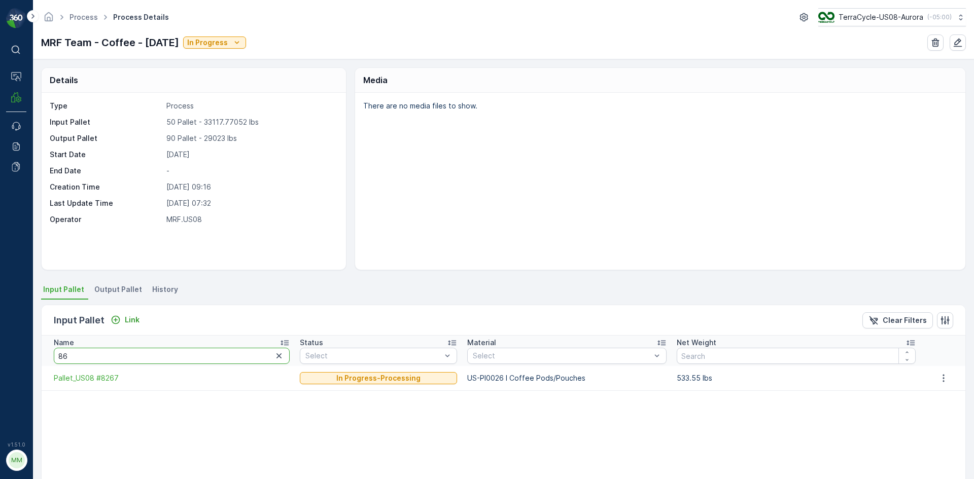
type input "868"
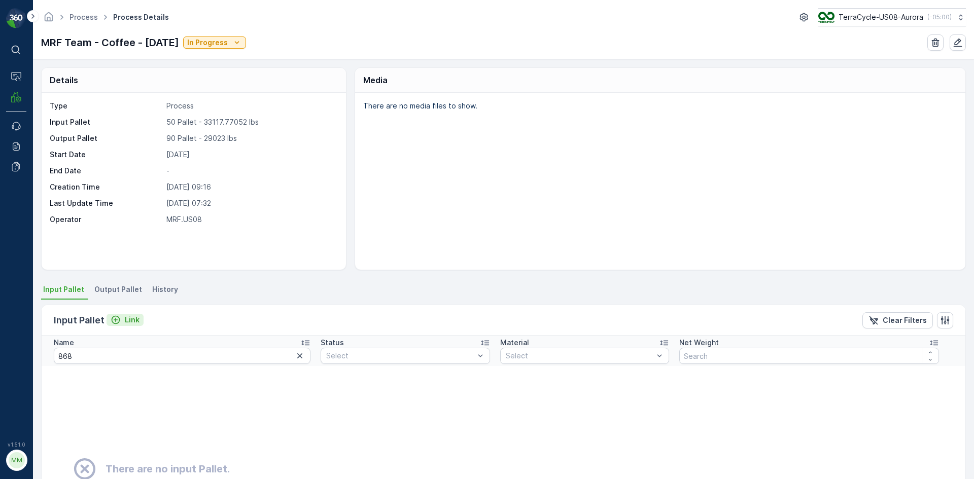
click at [127, 323] on p "Link" at bounding box center [132, 320] width 15 height 10
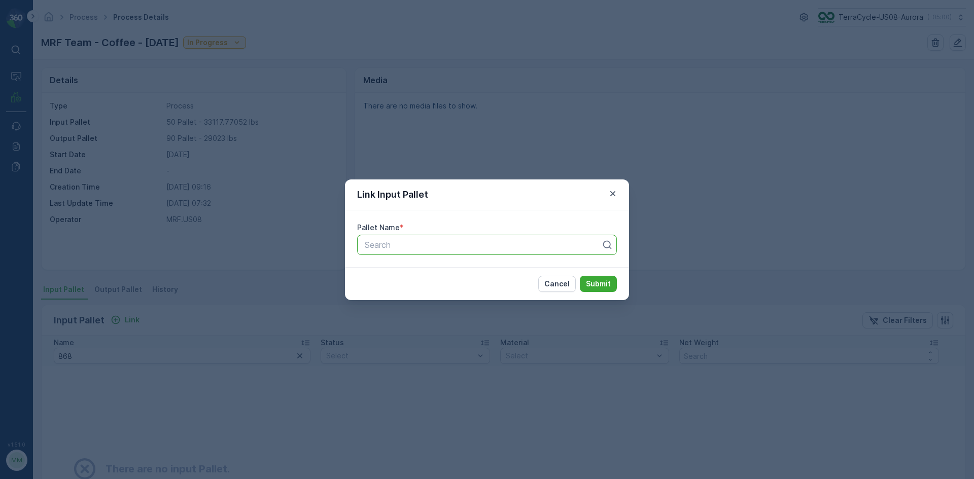
click at [403, 245] on div at bounding box center [483, 244] width 238 height 9
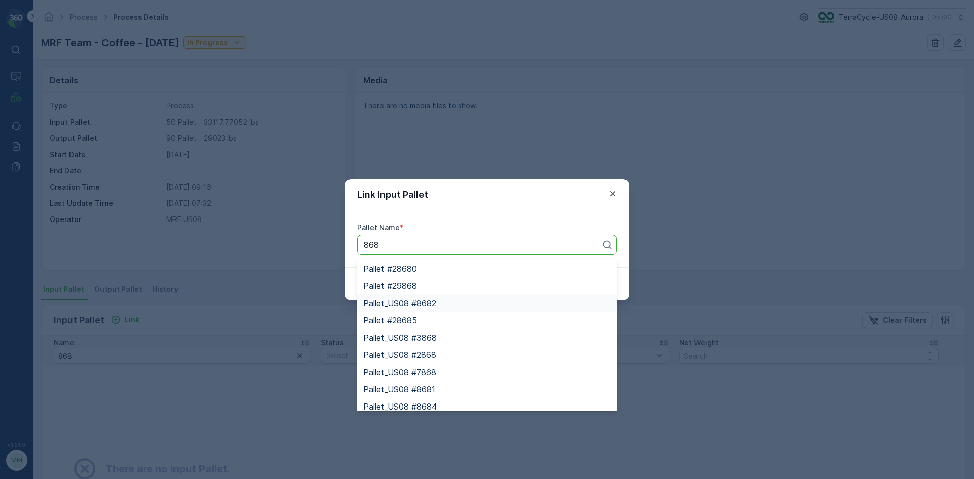
scroll to position [51, 0]
type input "868"
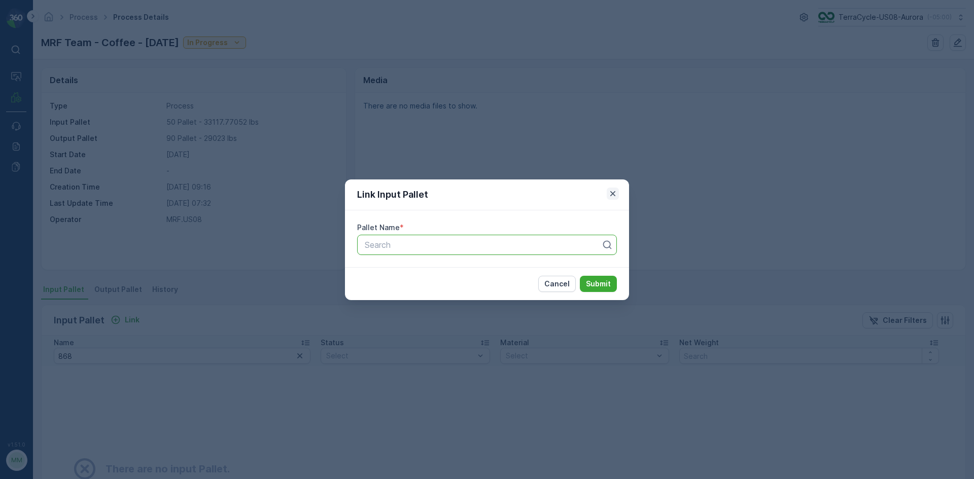
drag, startPoint x: 612, startPoint y: 200, endPoint x: 613, endPoint y: 193, distance: 6.7
click at [613, 194] on div "Link Input Pallet" at bounding box center [487, 195] width 284 height 31
click at [391, 244] on div at bounding box center [483, 244] width 238 height 9
type input "5813"
click at [406, 284] on span "Pallet_US08 #5813" at bounding box center [399, 287] width 72 height 9
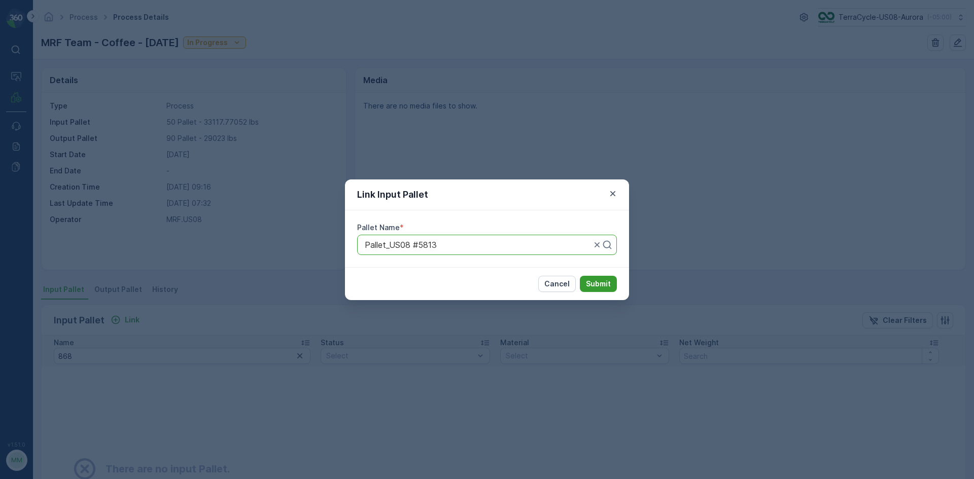
click at [598, 283] on p "Submit" at bounding box center [598, 284] width 25 height 10
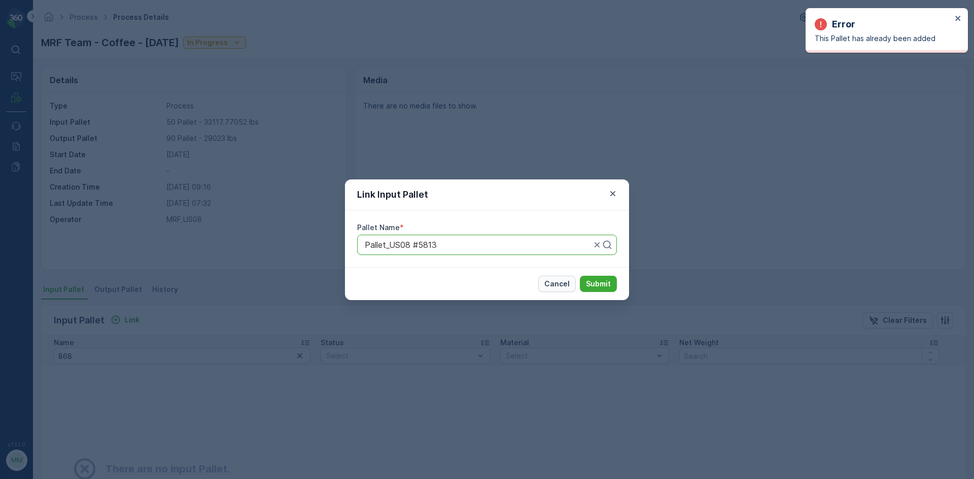
click at [559, 284] on p "Cancel" at bounding box center [556, 284] width 25 height 10
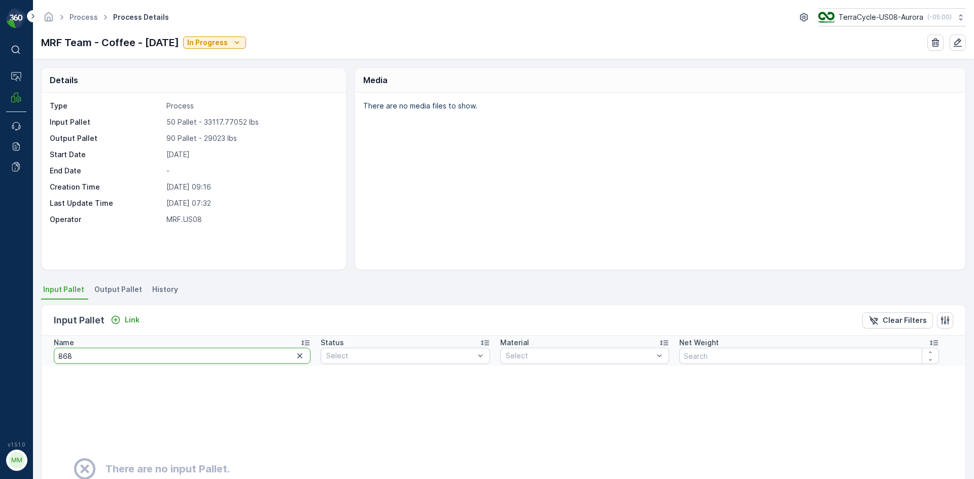
drag, startPoint x: 86, startPoint y: 353, endPoint x: 47, endPoint y: 345, distance: 40.2
click at [45, 348] on th "Name 868" at bounding box center [179, 351] width 274 height 30
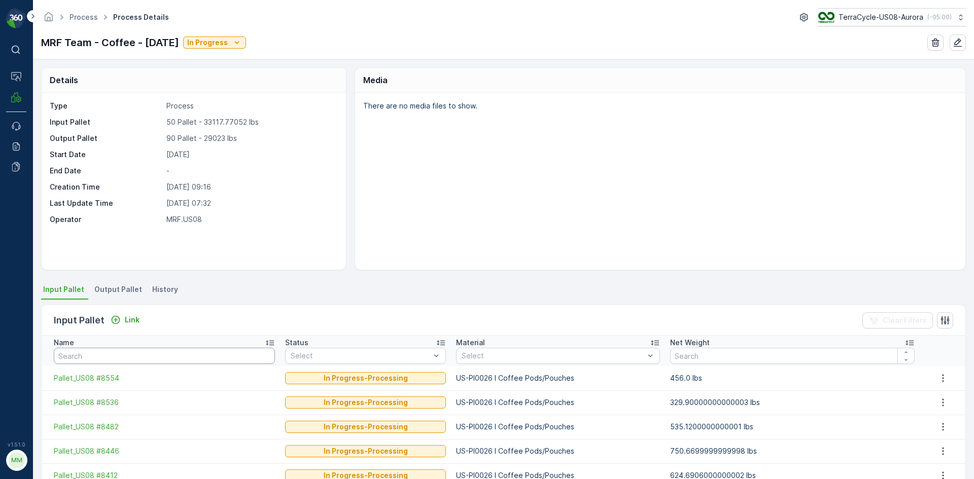
click at [76, 361] on input "text" at bounding box center [164, 356] width 221 height 16
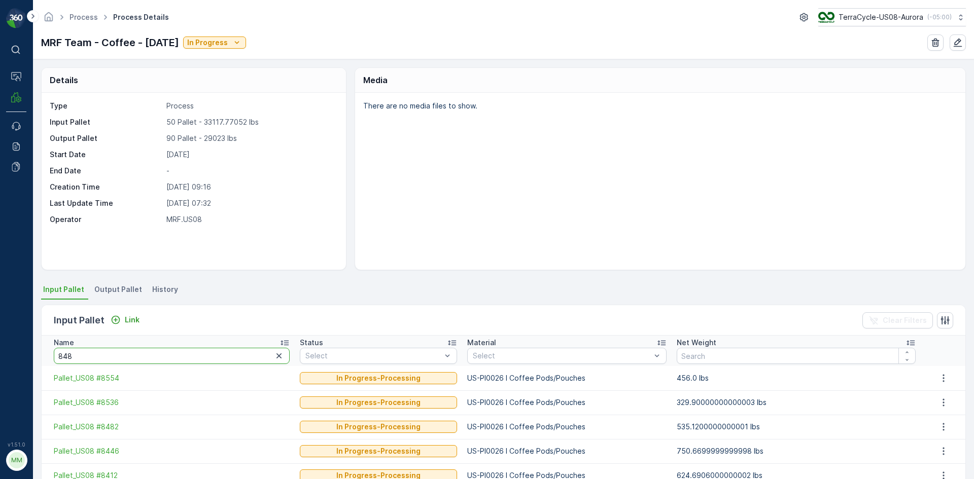
type input "8482"
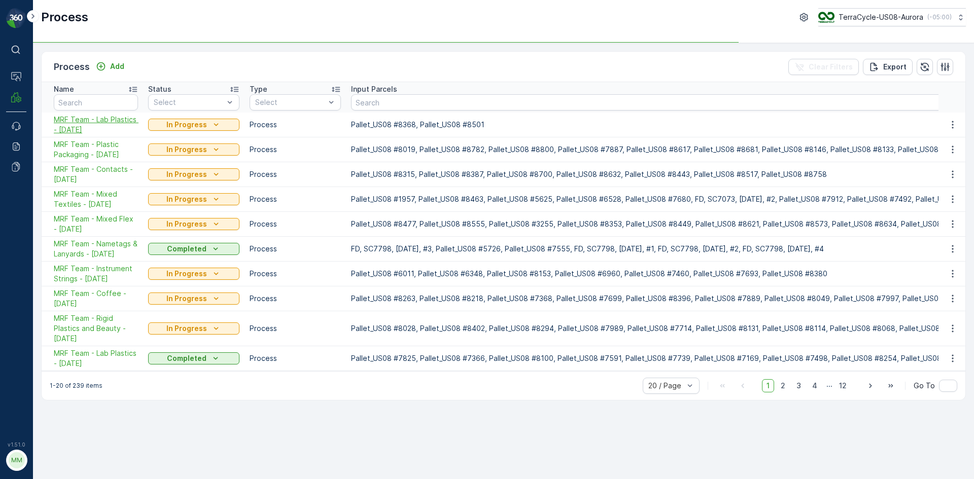
click at [87, 126] on span "MRF Team - Lab Plastics - [DATE]" at bounding box center [96, 125] width 84 height 20
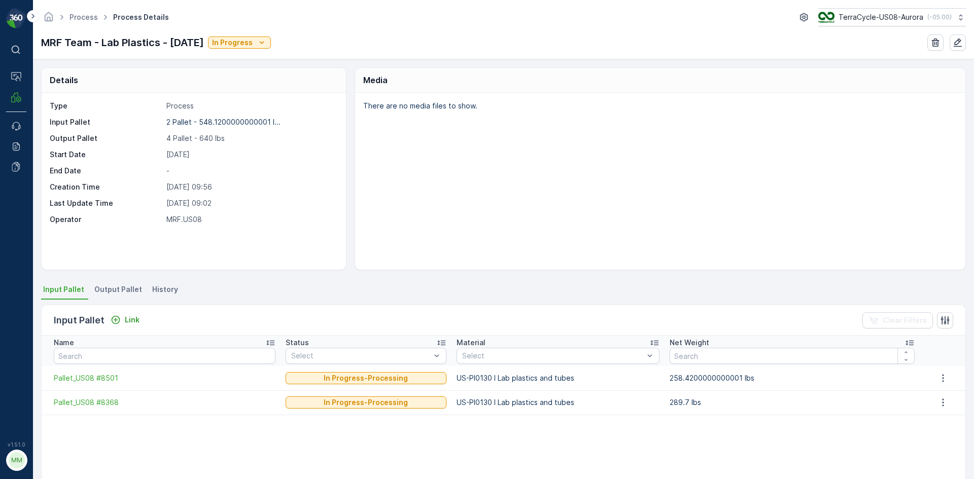
click at [115, 289] on span "Output Pallet" at bounding box center [118, 290] width 48 height 10
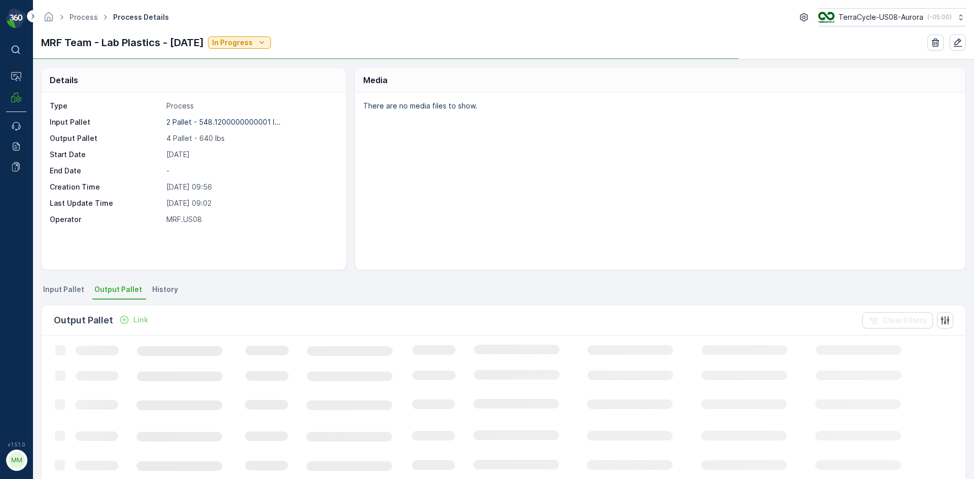
click at [133, 321] on p "Link" at bounding box center [140, 320] width 15 height 10
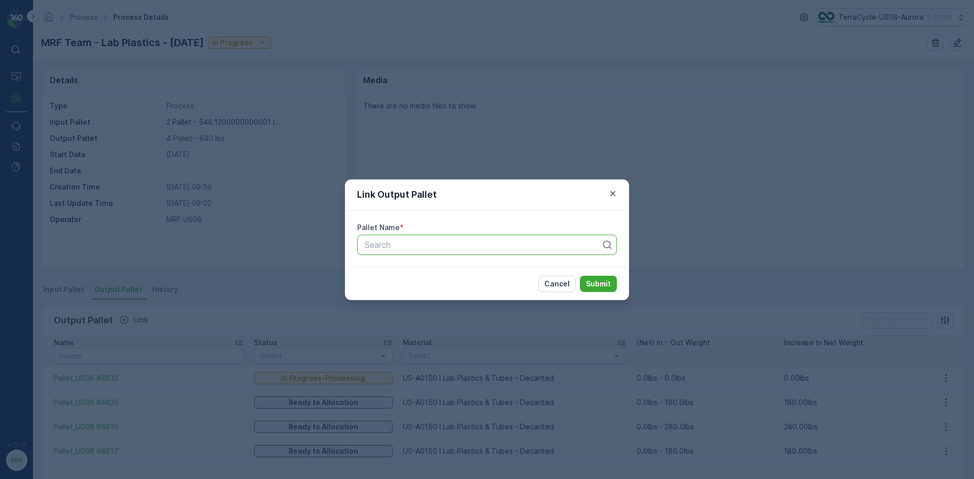
click at [440, 249] on div at bounding box center [483, 244] width 238 height 9
paste input "Pallet_US08 #8858"
type input "Pallet_US08 #8858"
click at [389, 272] on span "Pallet_US08 #8858" at bounding box center [400, 269] width 74 height 9
click at [591, 281] on p "Submit" at bounding box center [598, 284] width 25 height 10
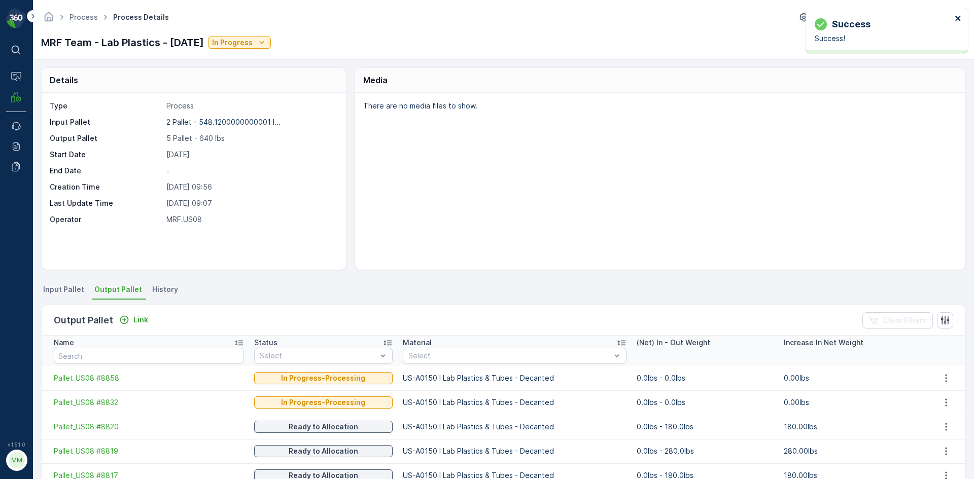
click at [956, 19] on icon "close" at bounding box center [957, 18] width 5 height 5
click at [614, 115] on div "There are no media files to show." at bounding box center [660, 181] width 610 height 177
